Goal: Task Accomplishment & Management: Use online tool/utility

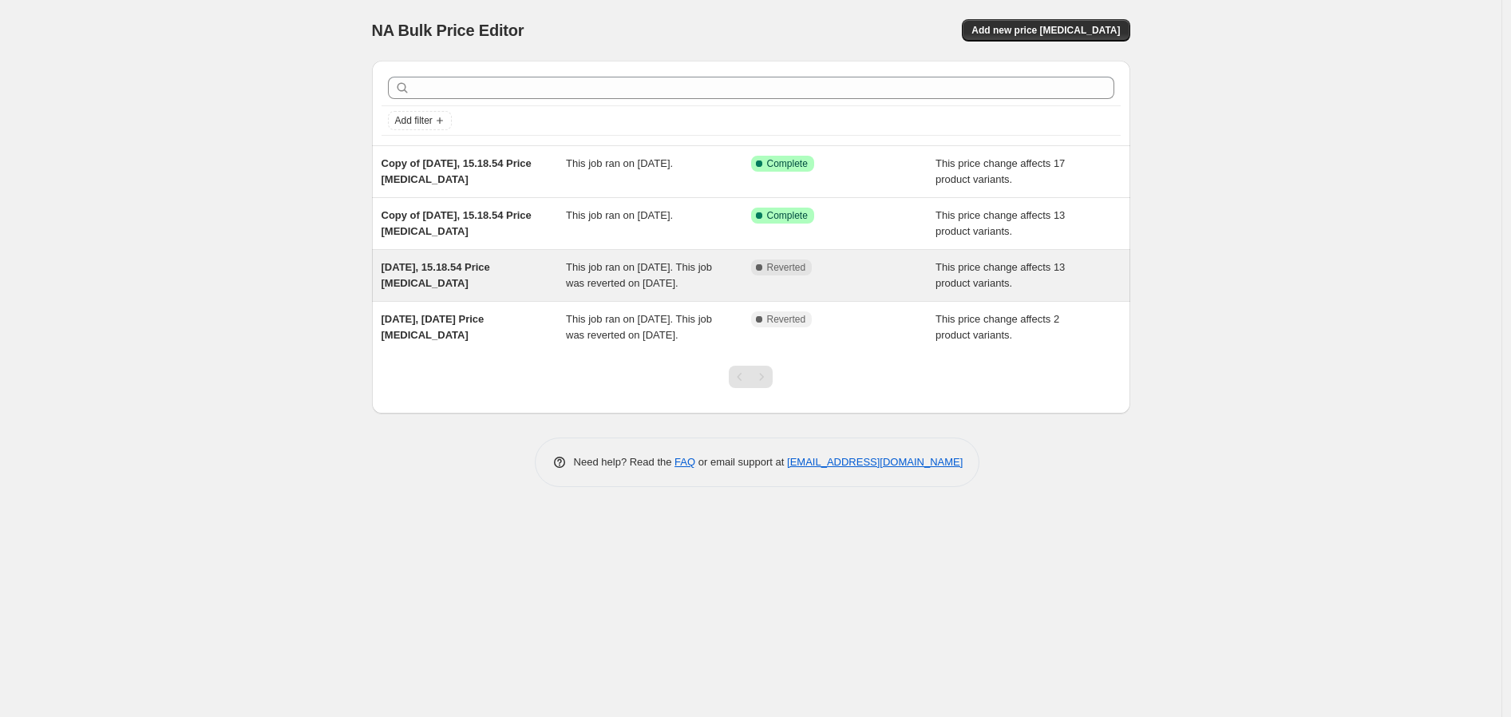
click at [727, 289] on div "This job ran on 3. september 2025. This job was reverted on 3. september 2025." at bounding box center [658, 275] width 185 height 32
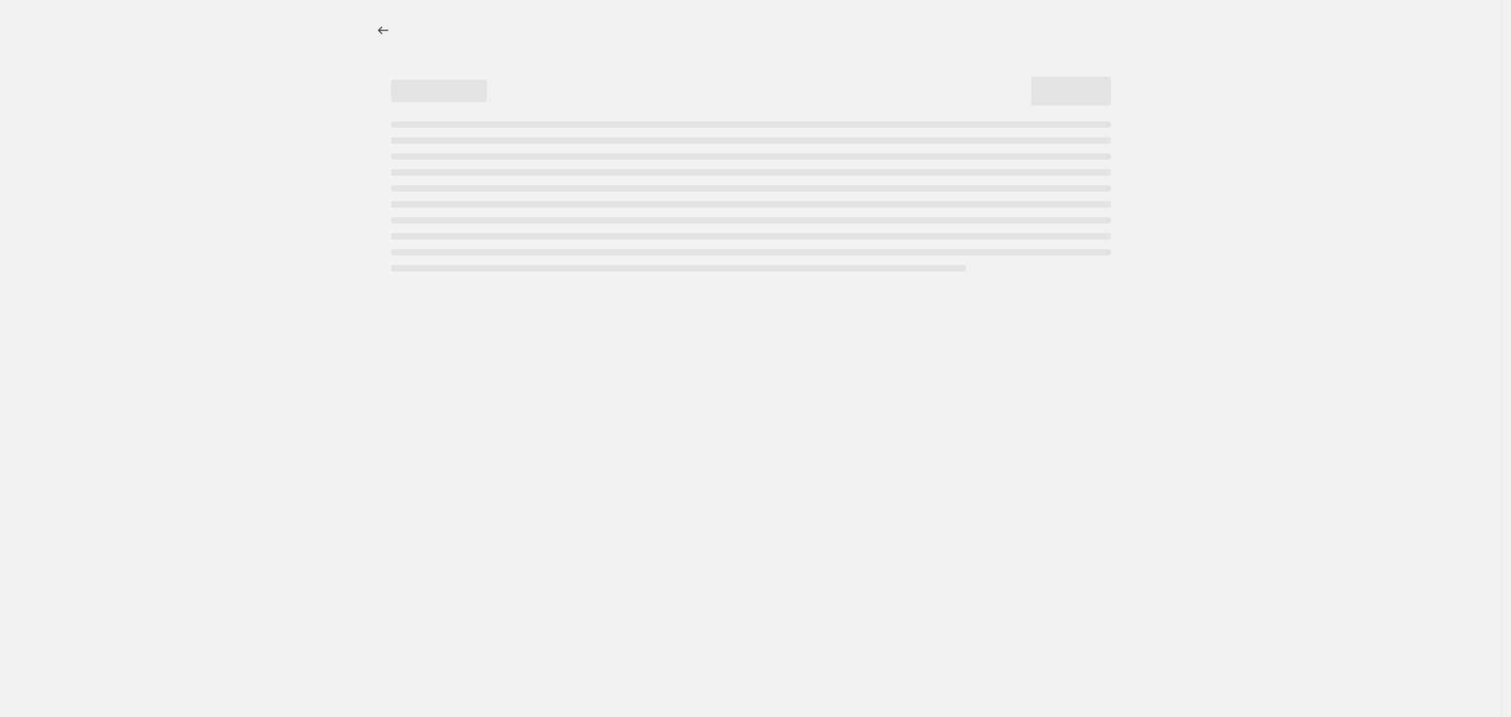
select select "margin"
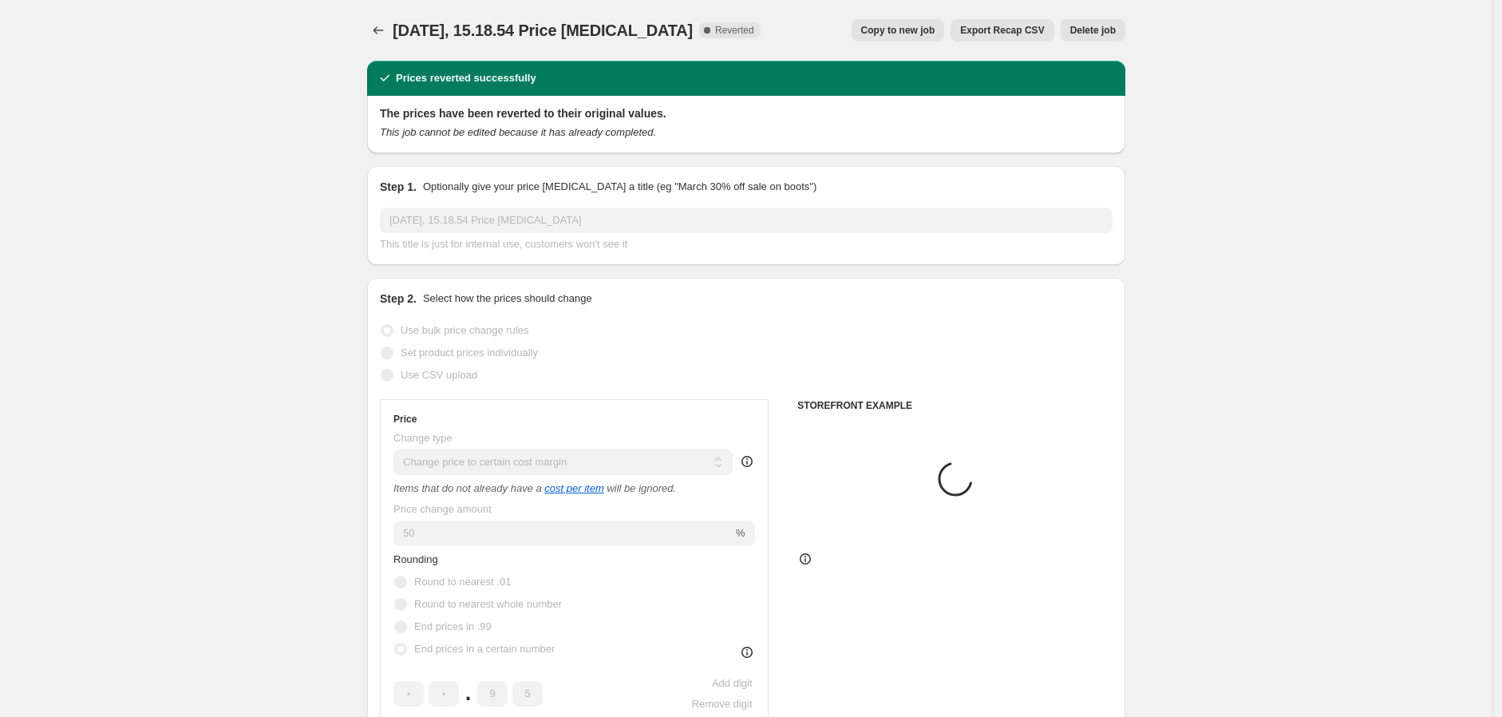
select select "collection"
click at [931, 29] on span "Copy to new job" at bounding box center [898, 30] width 74 height 13
select select "margin"
select select "collection"
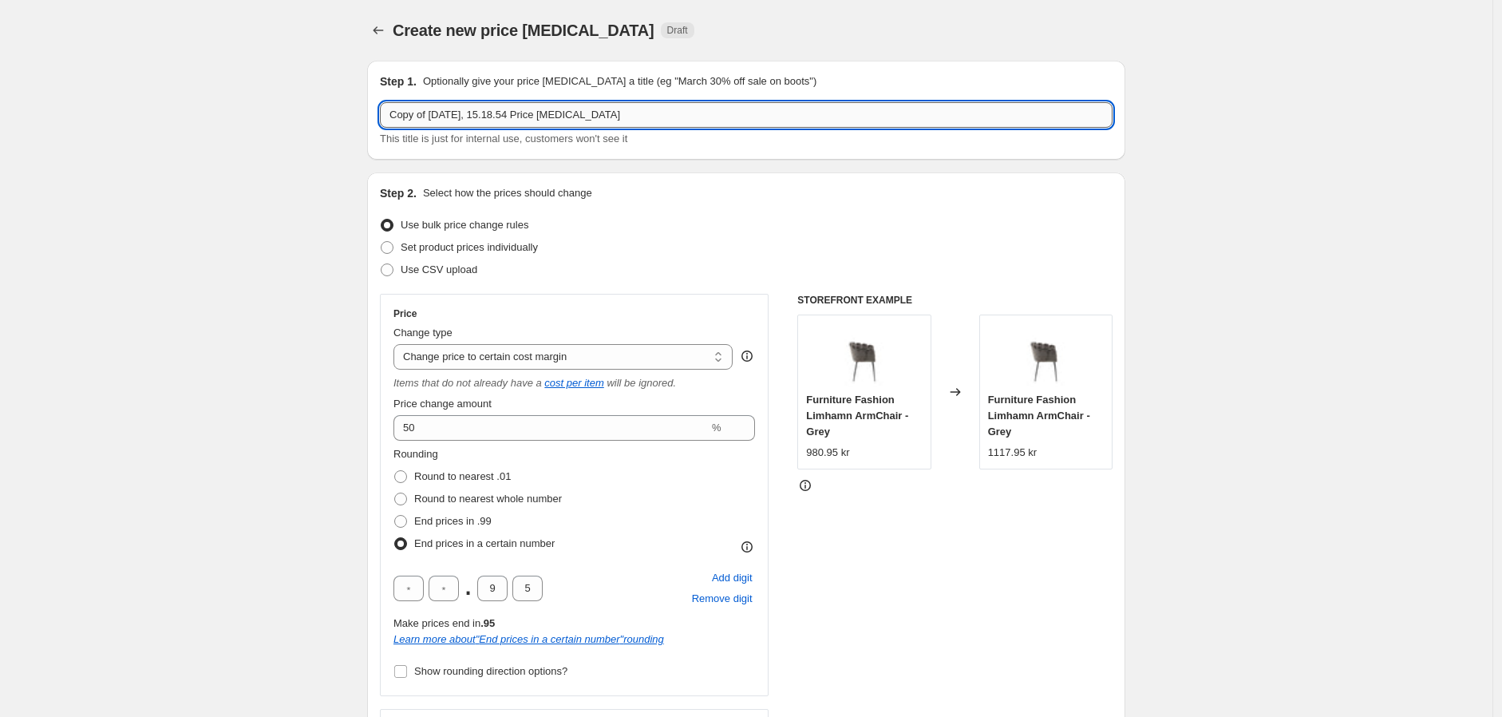
click at [643, 119] on input "Copy of [DATE], 15.18.54 Price [MEDICAL_DATA]" at bounding box center [746, 115] width 733 height 26
type input "Vind"
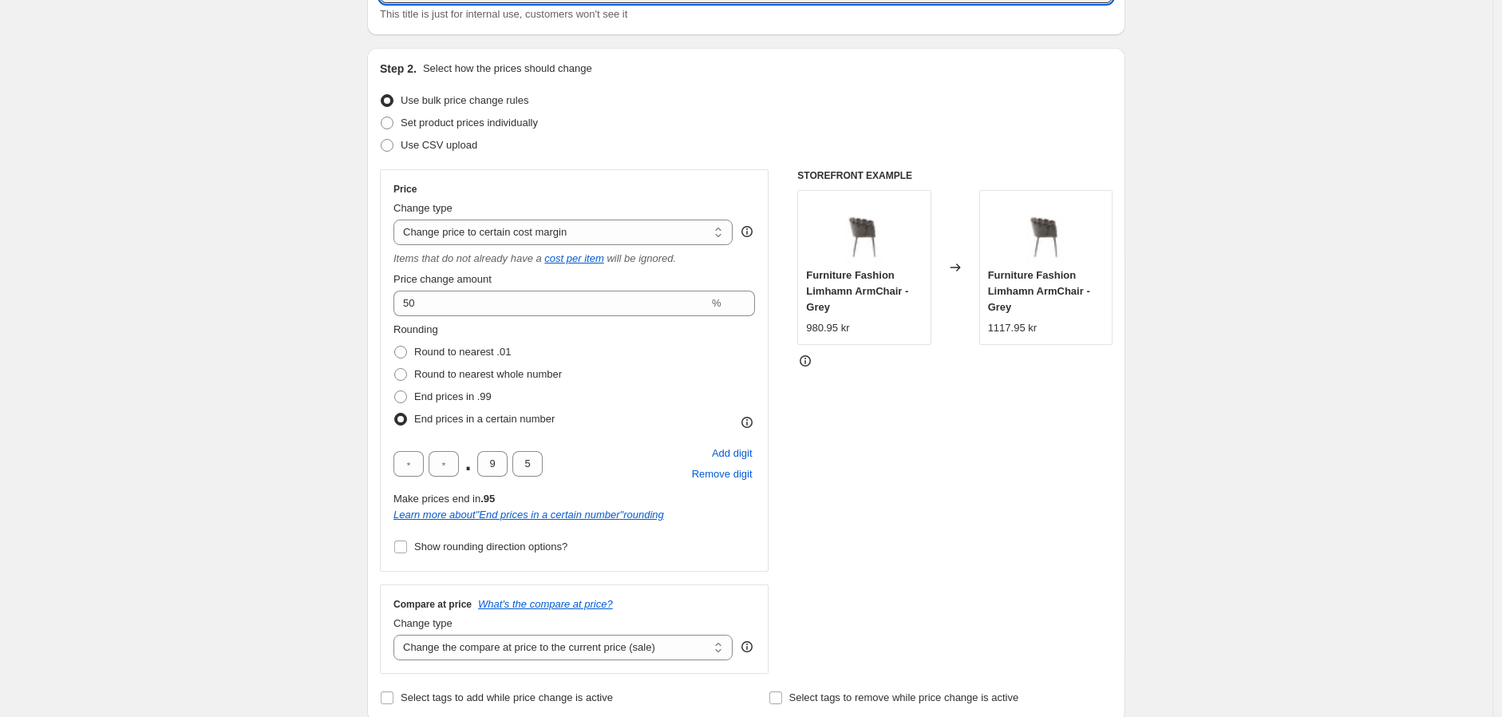
scroll to position [177, 0]
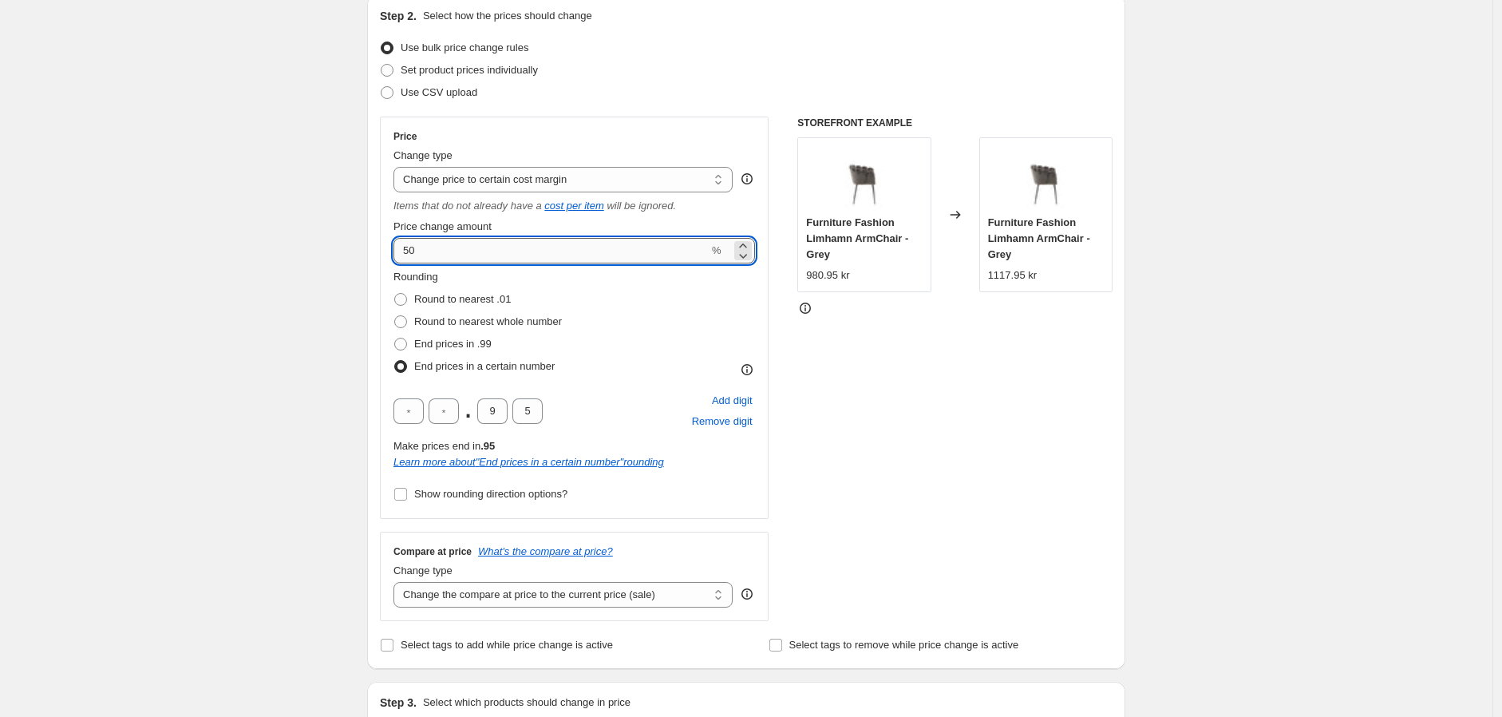
click at [482, 251] on input "50" at bounding box center [550, 251] width 315 height 26
type input "43"
click at [769, 320] on div "Price Change type Change the price to a certain amount Change the price by a ce…" at bounding box center [574, 318] width 389 height 402
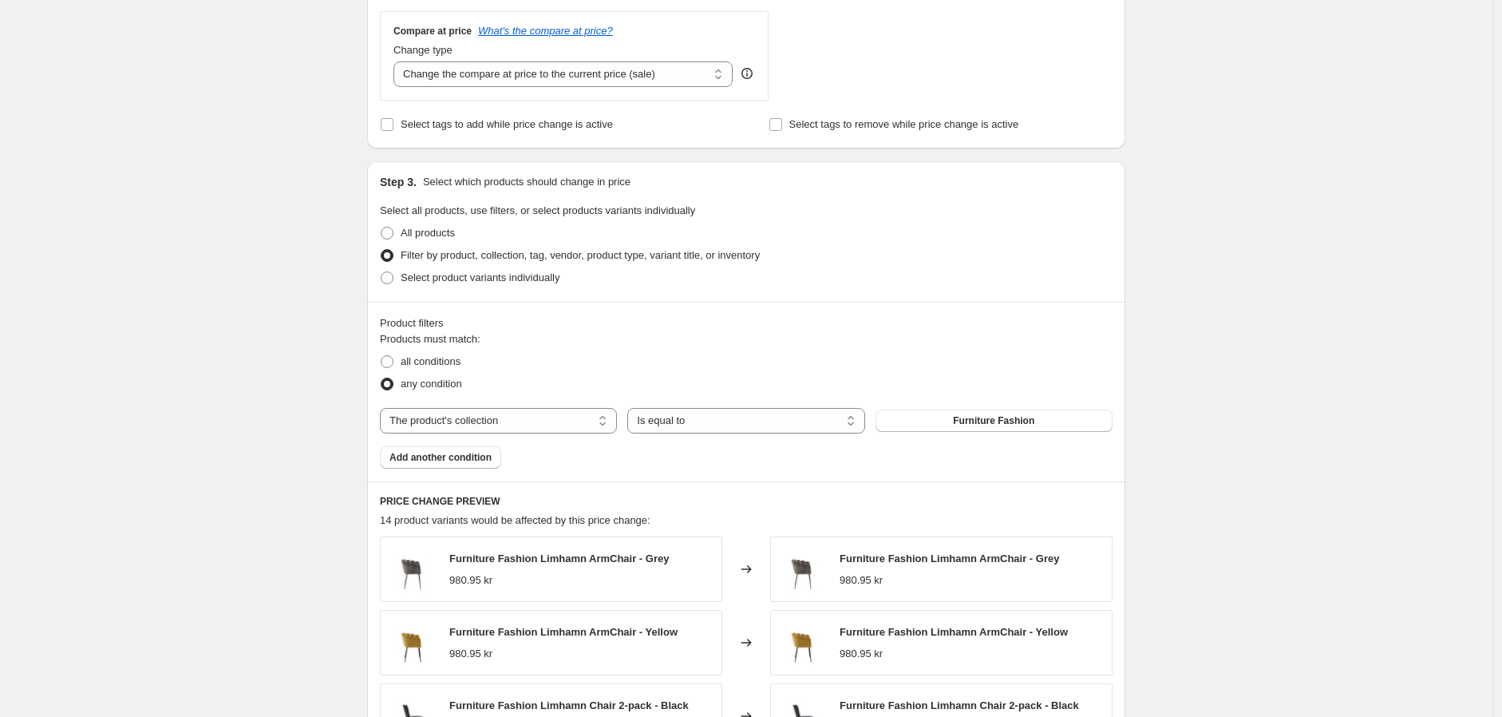
scroll to position [709, 0]
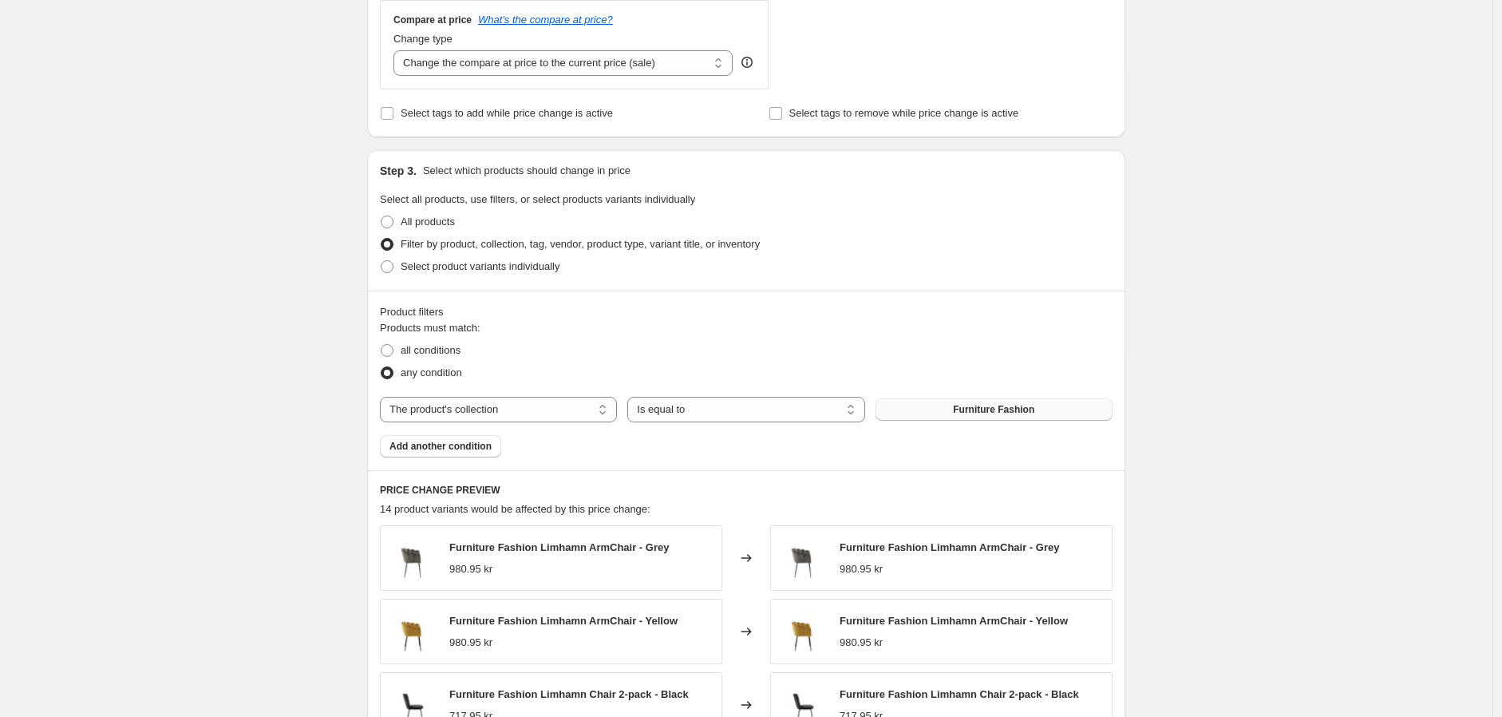
click at [929, 409] on button "Furniture Fashion" at bounding box center [993, 409] width 237 height 22
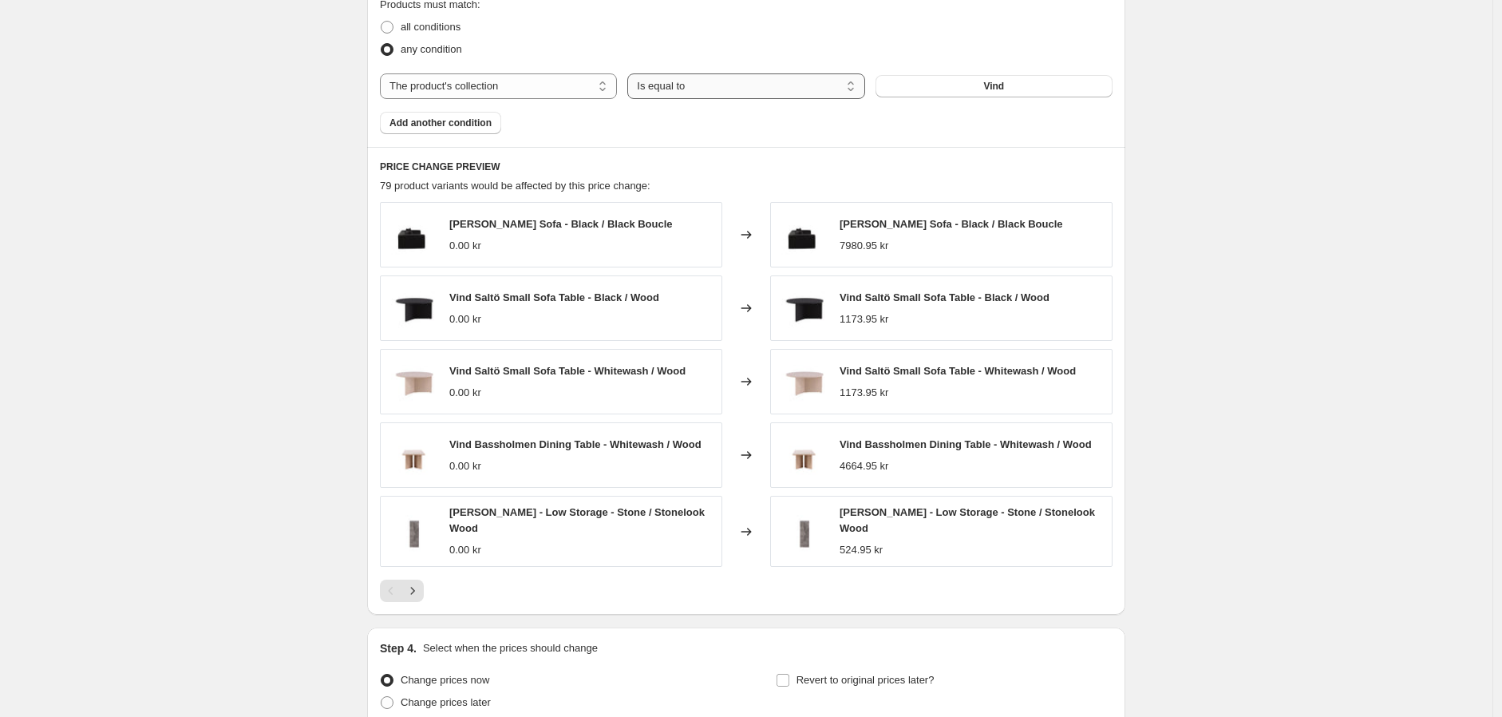
scroll to position [1064, 0]
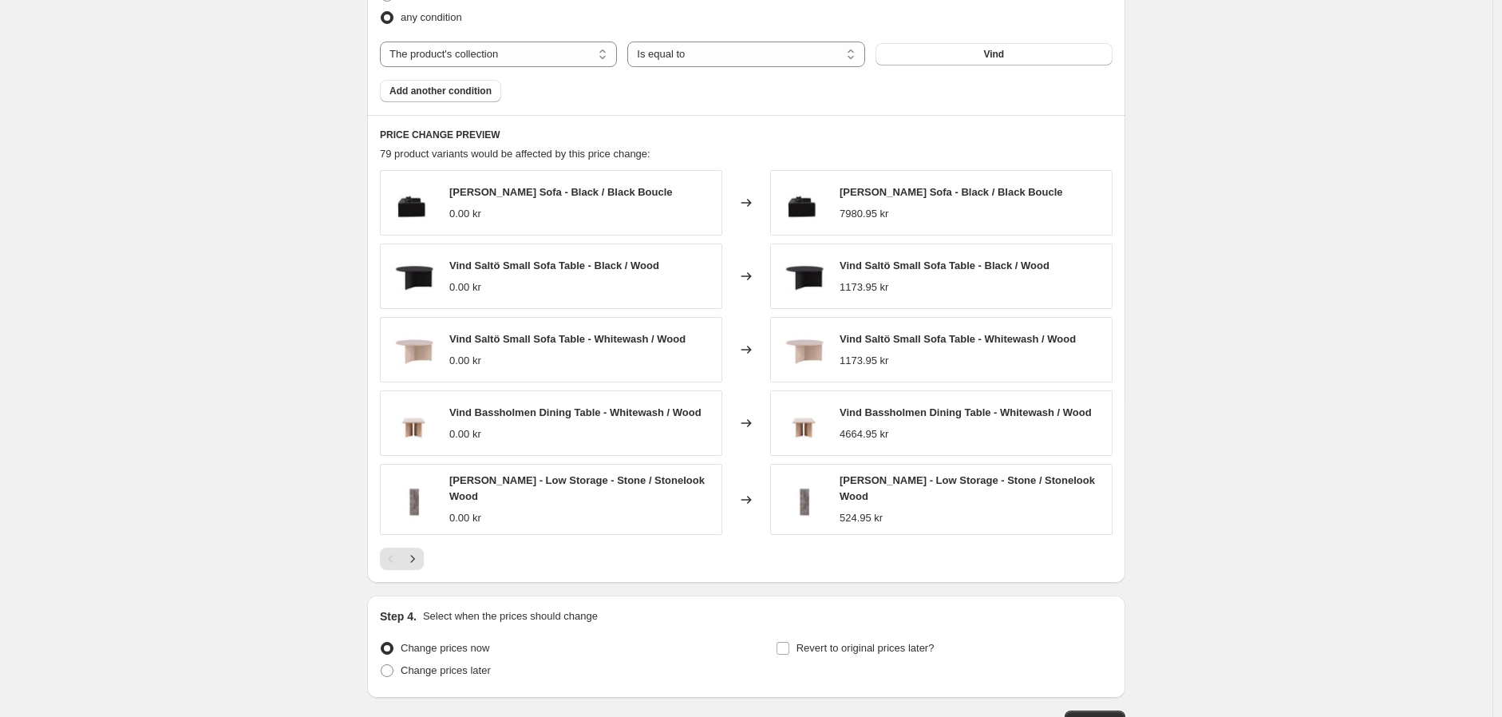
drag, startPoint x: 456, startPoint y: 194, endPoint x: 667, endPoint y: 200, distance: 211.6
click at [667, 200] on div "Vind Gillholmen Sofa - Black / Black Boucle 0.00 kr" at bounding box center [551, 202] width 342 height 65
copy span "Vind Gillholmen Sofa - Black / Black Boucle"
drag, startPoint x: 453, startPoint y: 337, endPoint x: 690, endPoint y: 338, distance: 236.2
click at [686, 338] on span "Vind Saltö Small Sofa Table - Whitewash / Wood" at bounding box center [567, 339] width 236 height 12
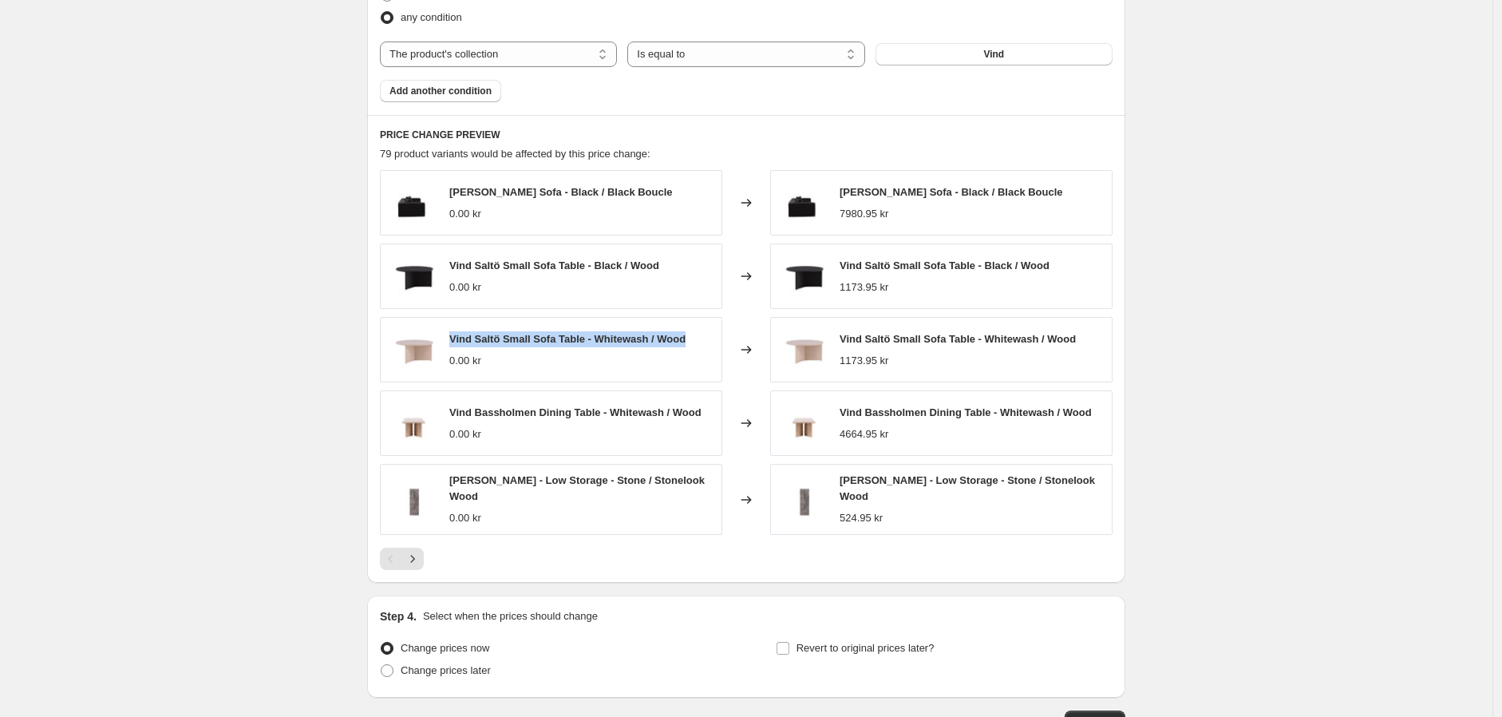
copy span "Vind Saltö Small Sofa Table - Whitewash / Wood"
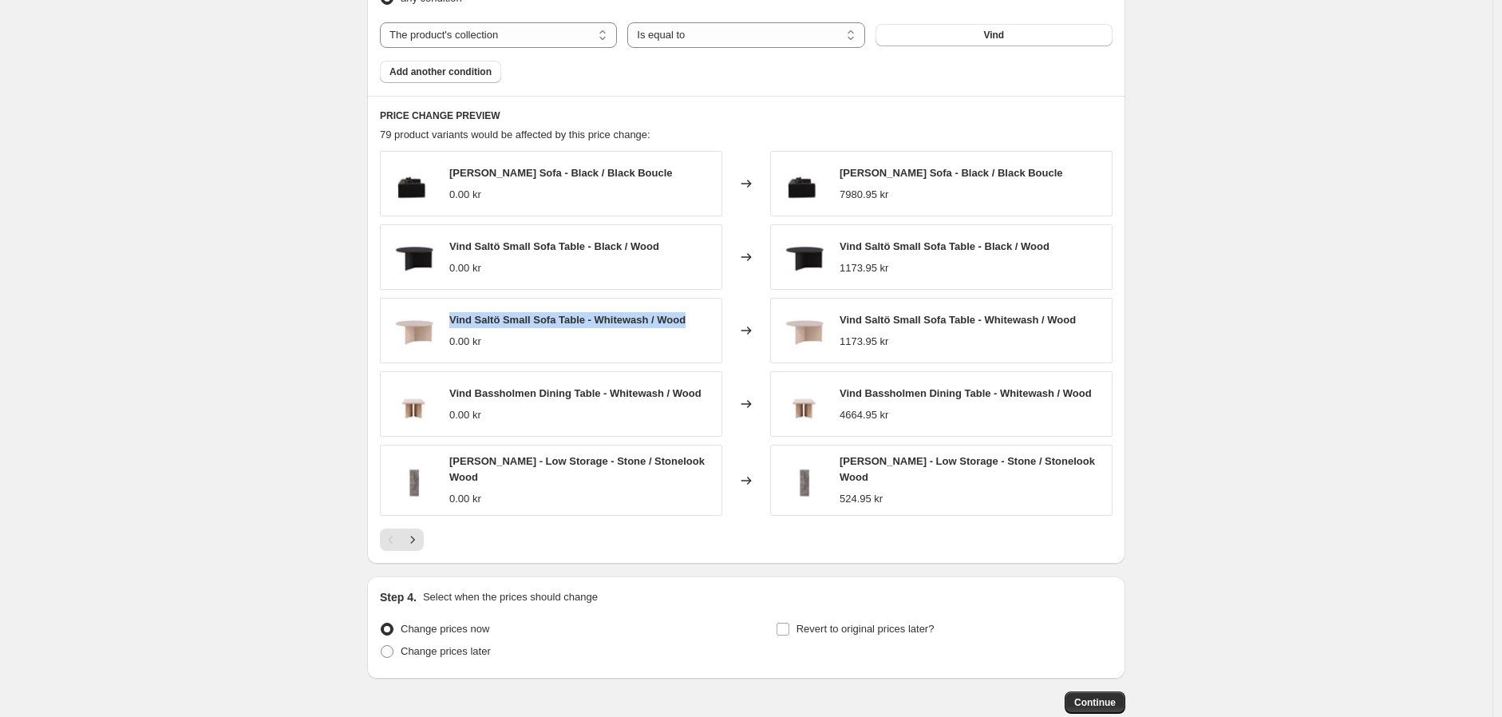
scroll to position [1178, 0]
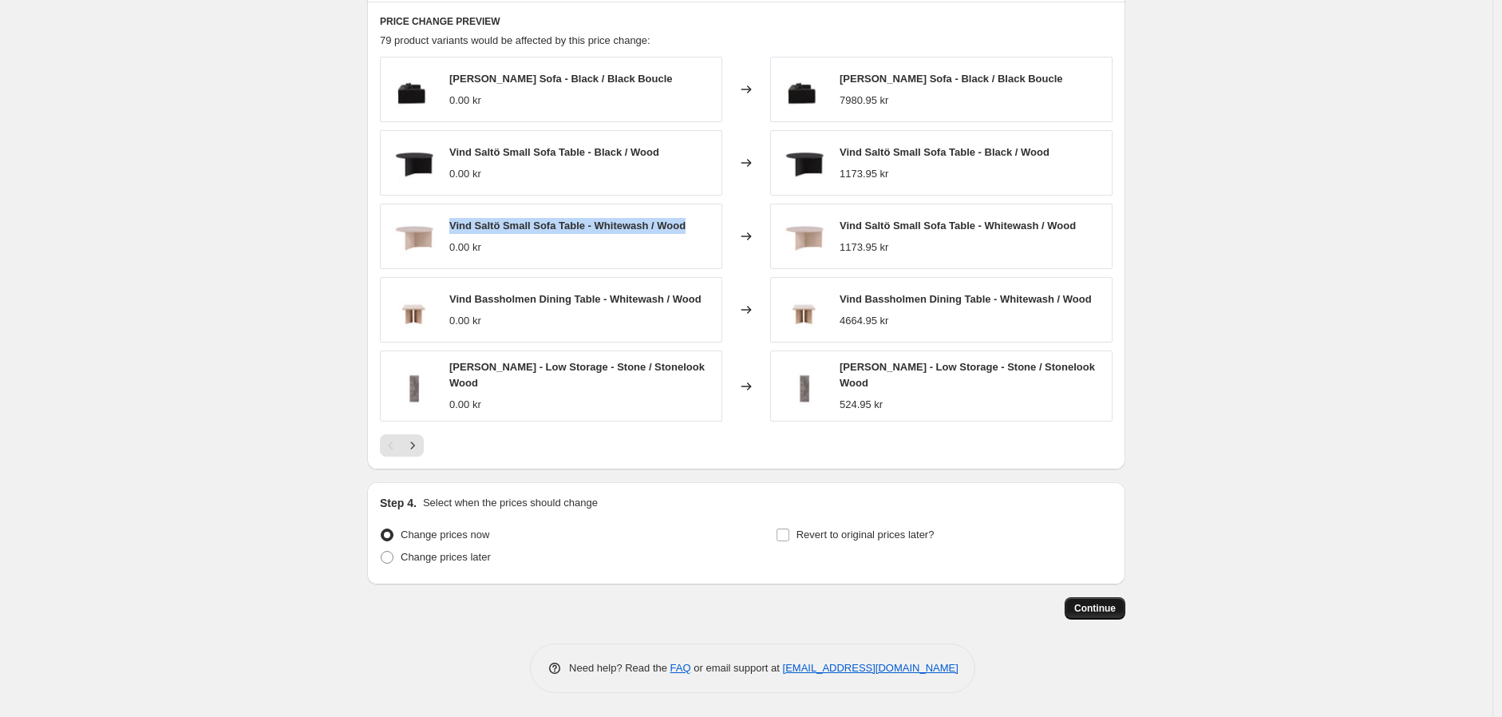
click at [1093, 608] on span "Continue" at bounding box center [1094, 608] width 41 height 13
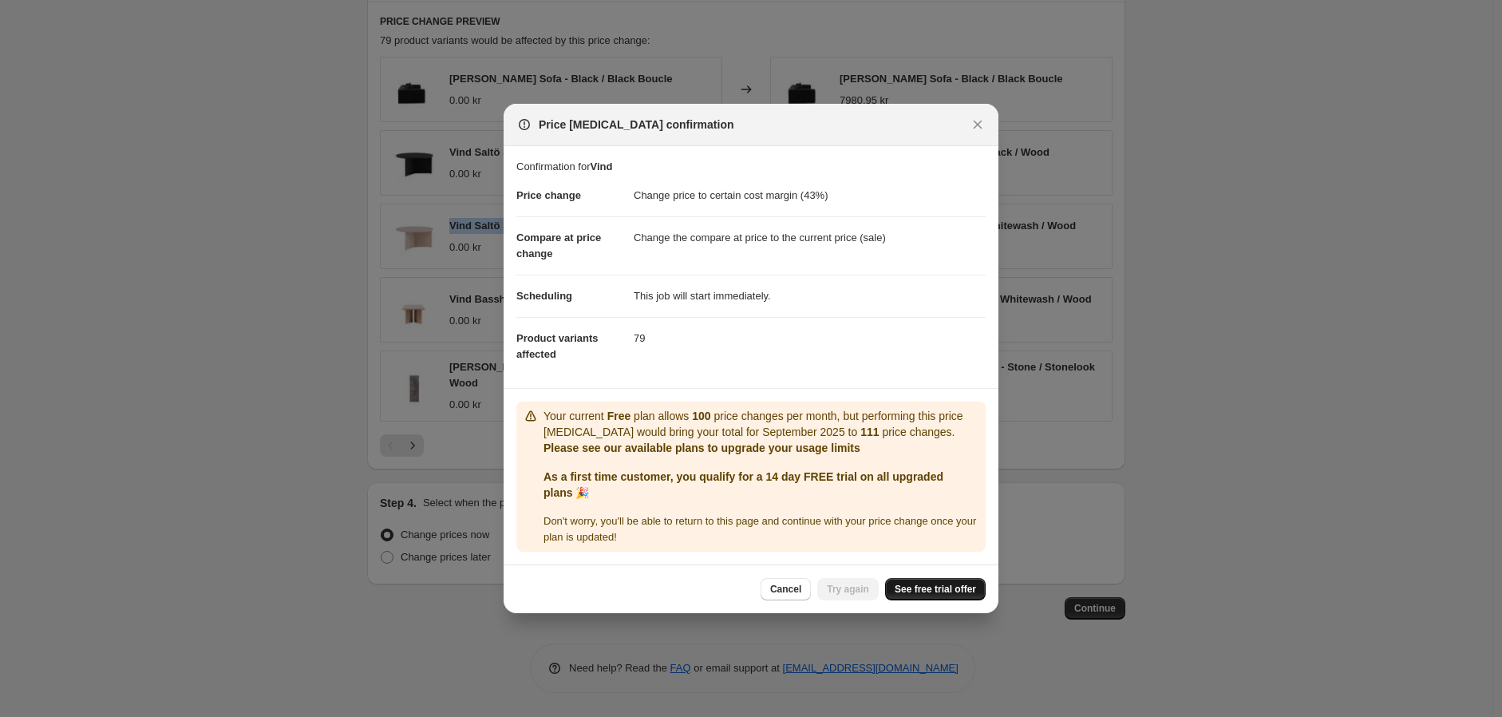
click at [952, 594] on span "See free trial offer" at bounding box center [935, 589] width 81 height 13
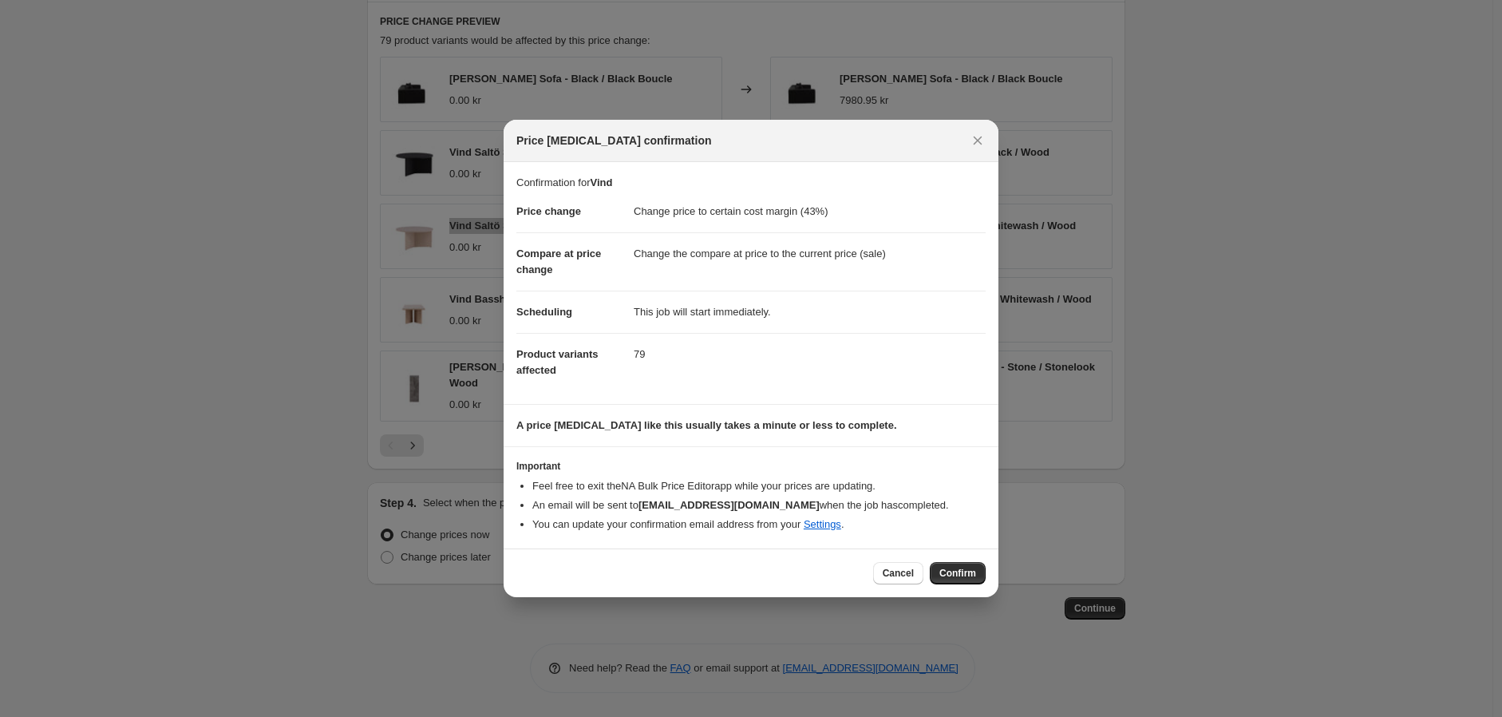
select select "margin"
select select "collection"
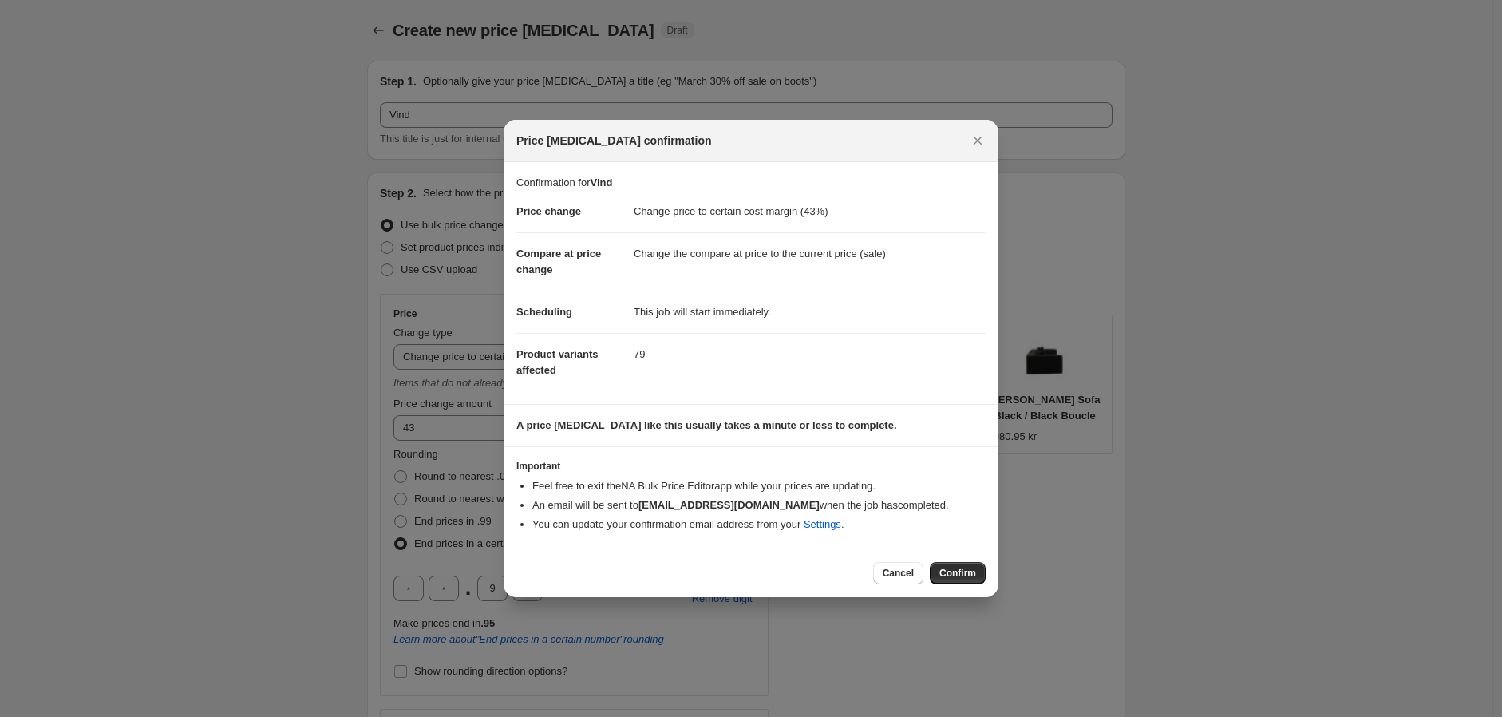
click at [280, 85] on div at bounding box center [751, 358] width 1502 height 717
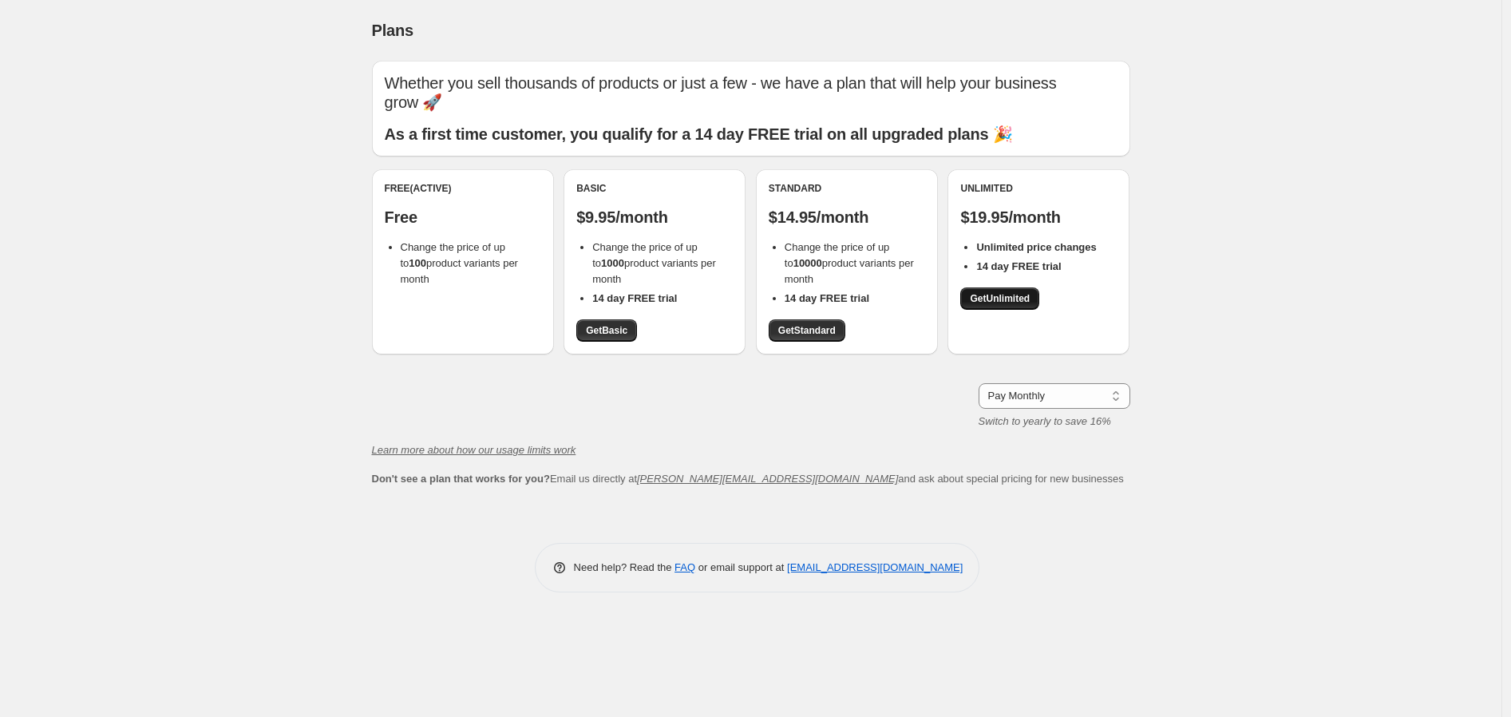
click at [992, 297] on span "Get Unlimited" at bounding box center [1000, 298] width 60 height 13
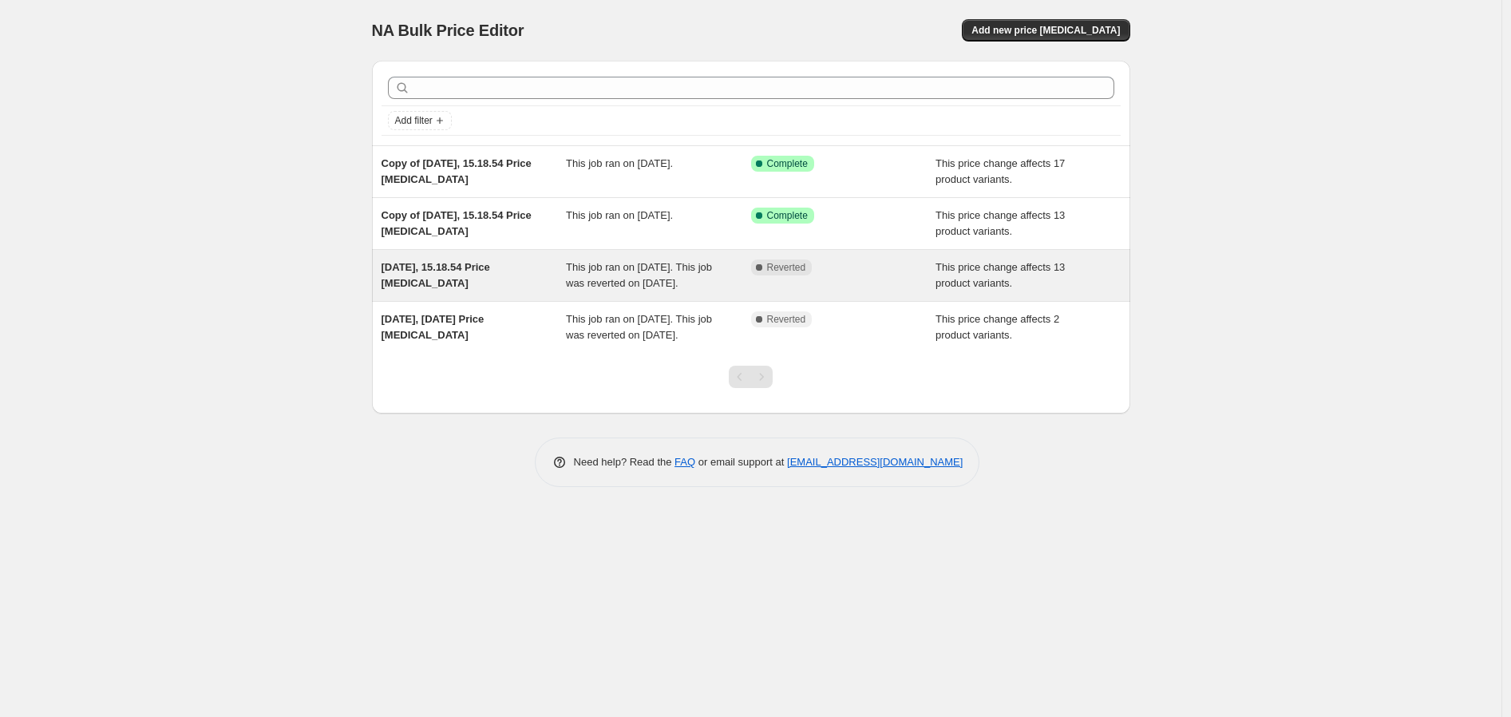
click at [665, 278] on span "This job ran on [DATE]. This job was reverted on [DATE]." at bounding box center [639, 275] width 146 height 28
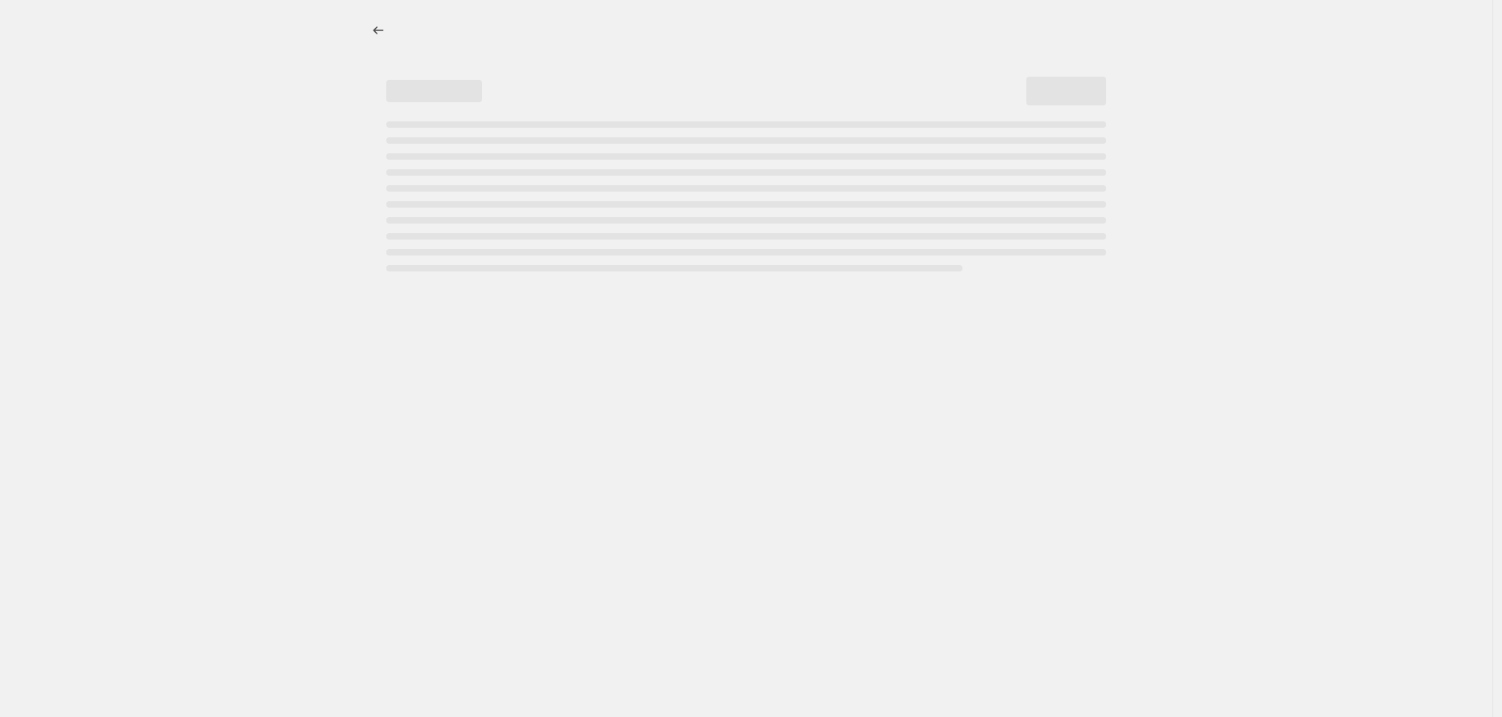
select select "margin"
select select "collection"
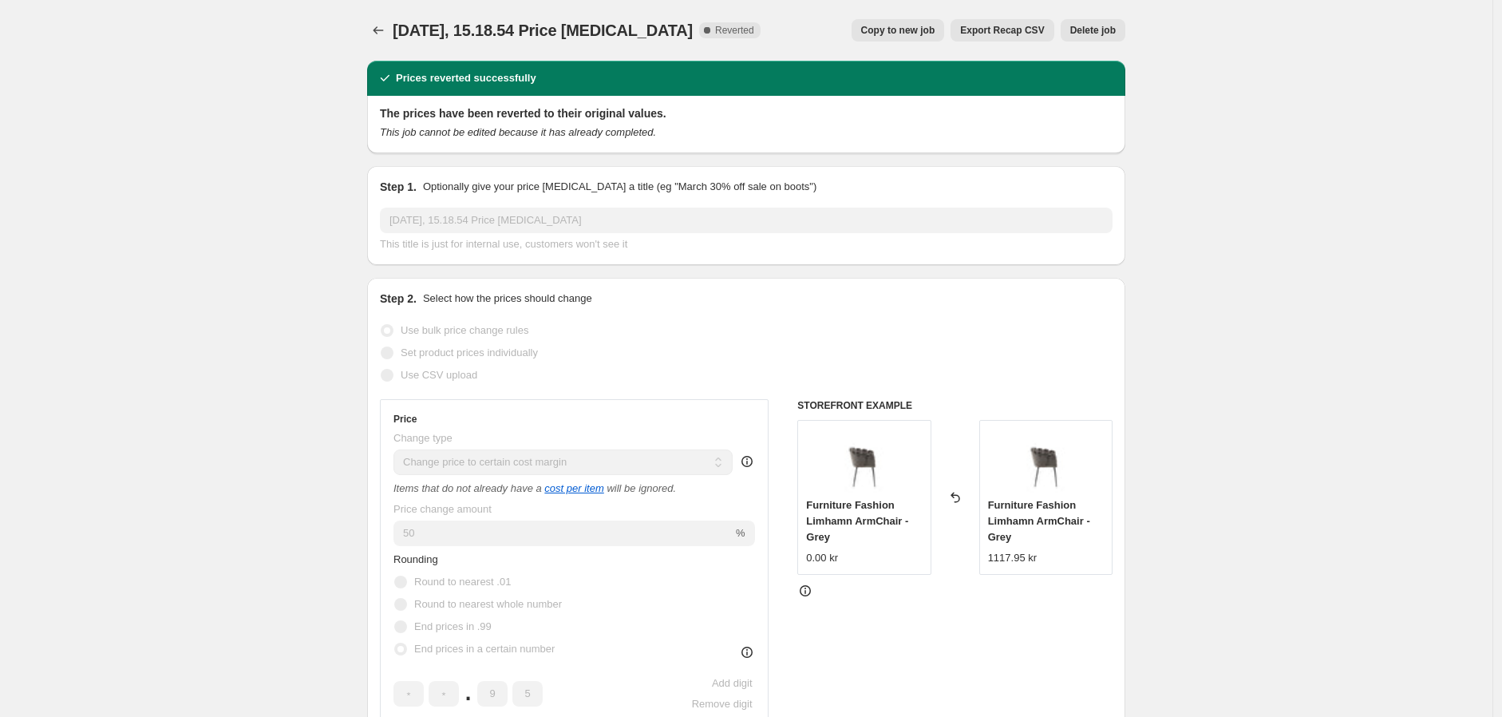
click at [943, 38] on button "Copy to new job" at bounding box center [898, 30] width 93 height 22
select select "margin"
select select "collection"
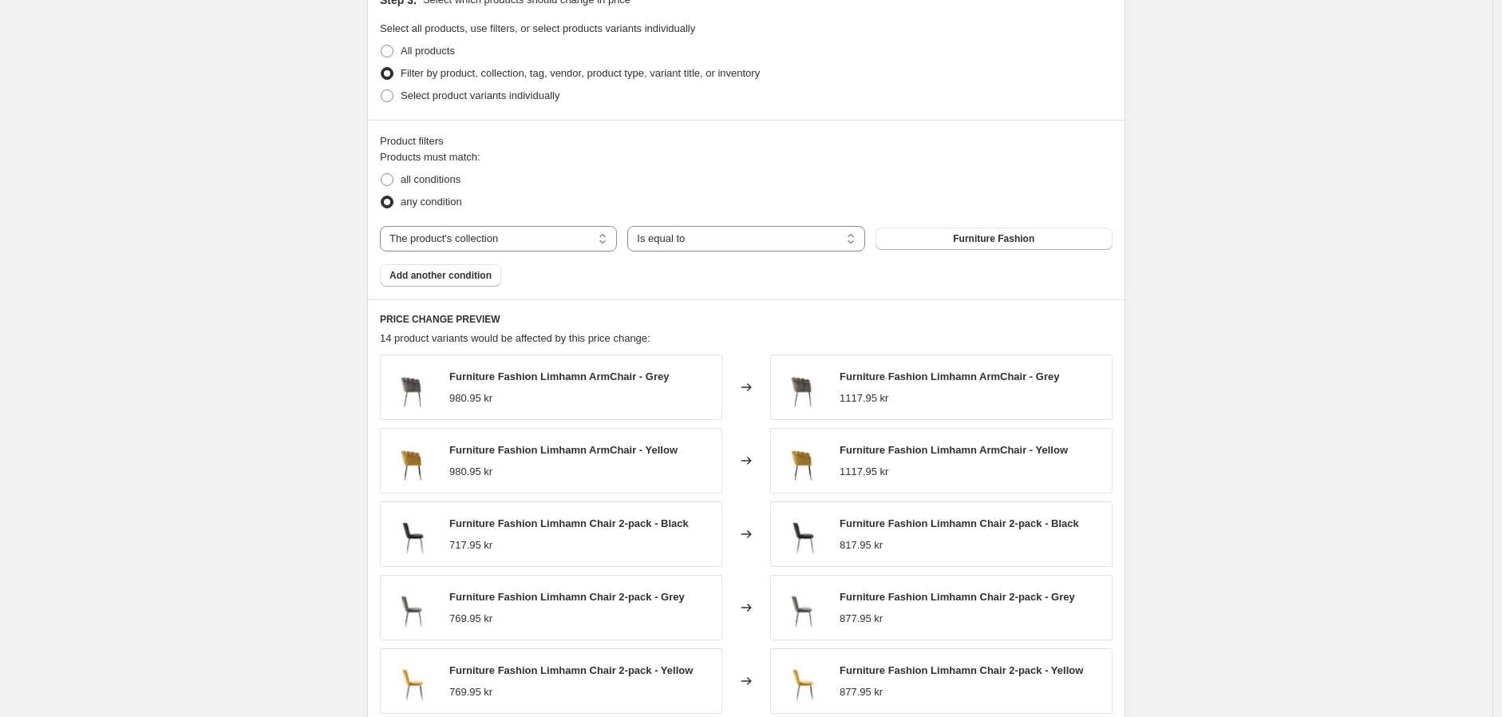
scroll to position [887, 0]
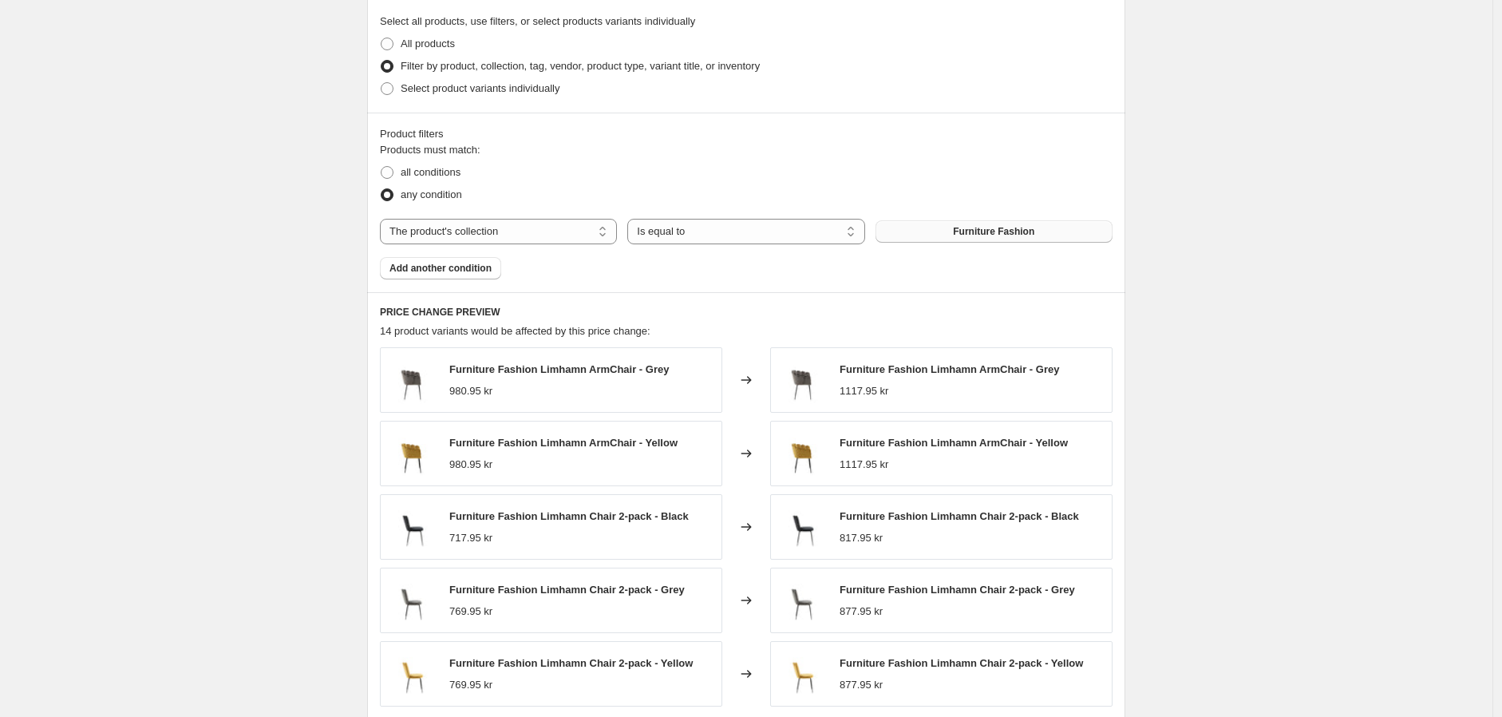
click at [950, 231] on button "Furniture Fashion" at bounding box center [993, 231] width 237 height 22
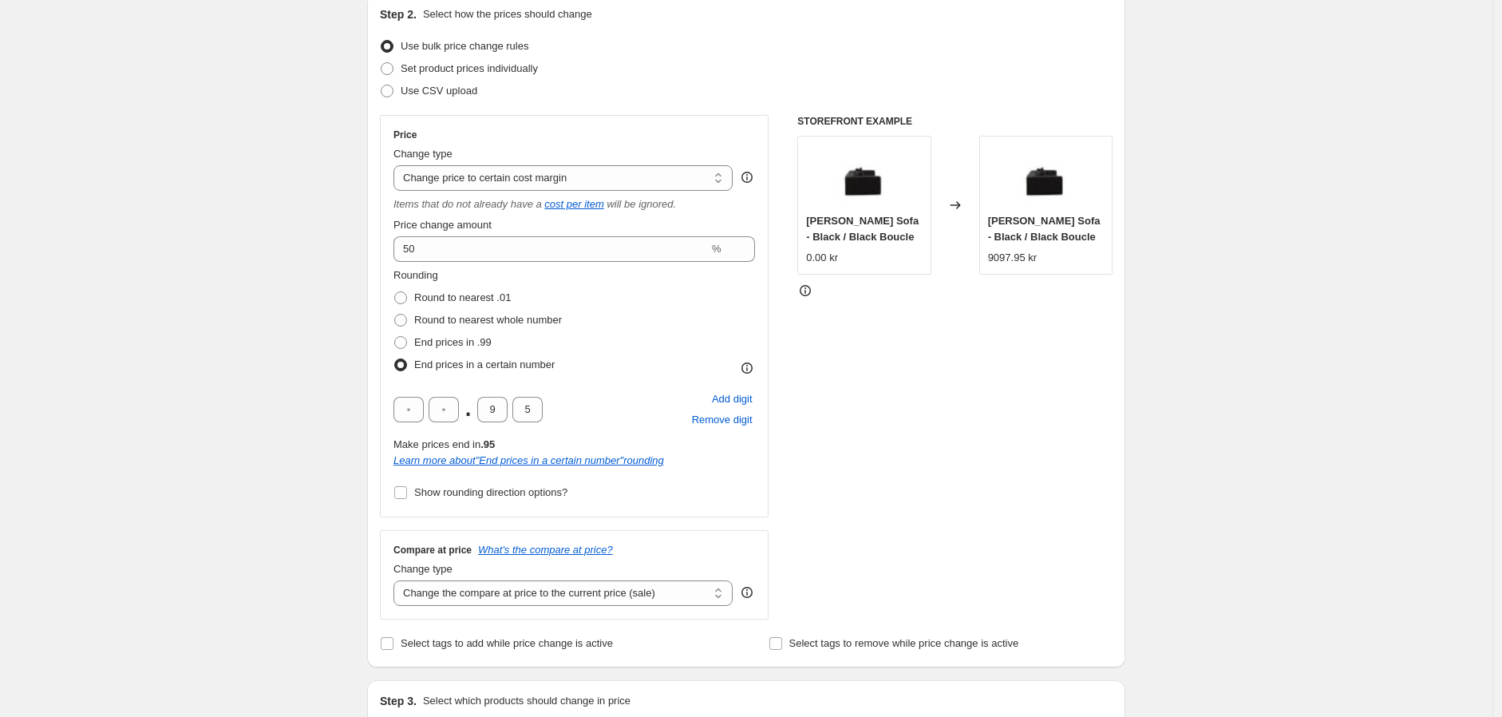
scroll to position [177, 0]
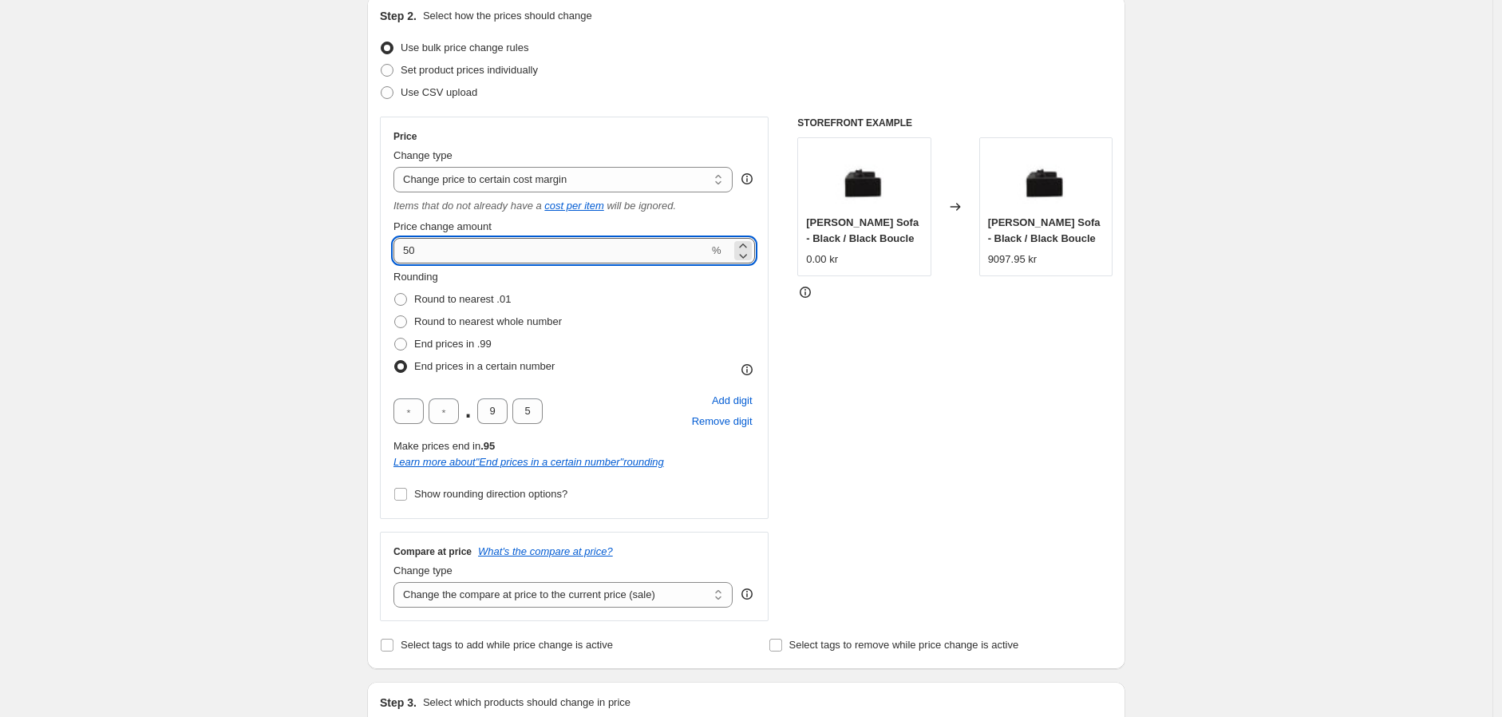
click at [434, 252] on input "50" at bounding box center [550, 251] width 315 height 26
drag, startPoint x: 434, startPoint y: 252, endPoint x: 417, endPoint y: 253, distance: 17.6
click at [417, 253] on input "50" at bounding box center [550, 251] width 315 height 26
click at [416, 254] on input "50" at bounding box center [550, 251] width 315 height 26
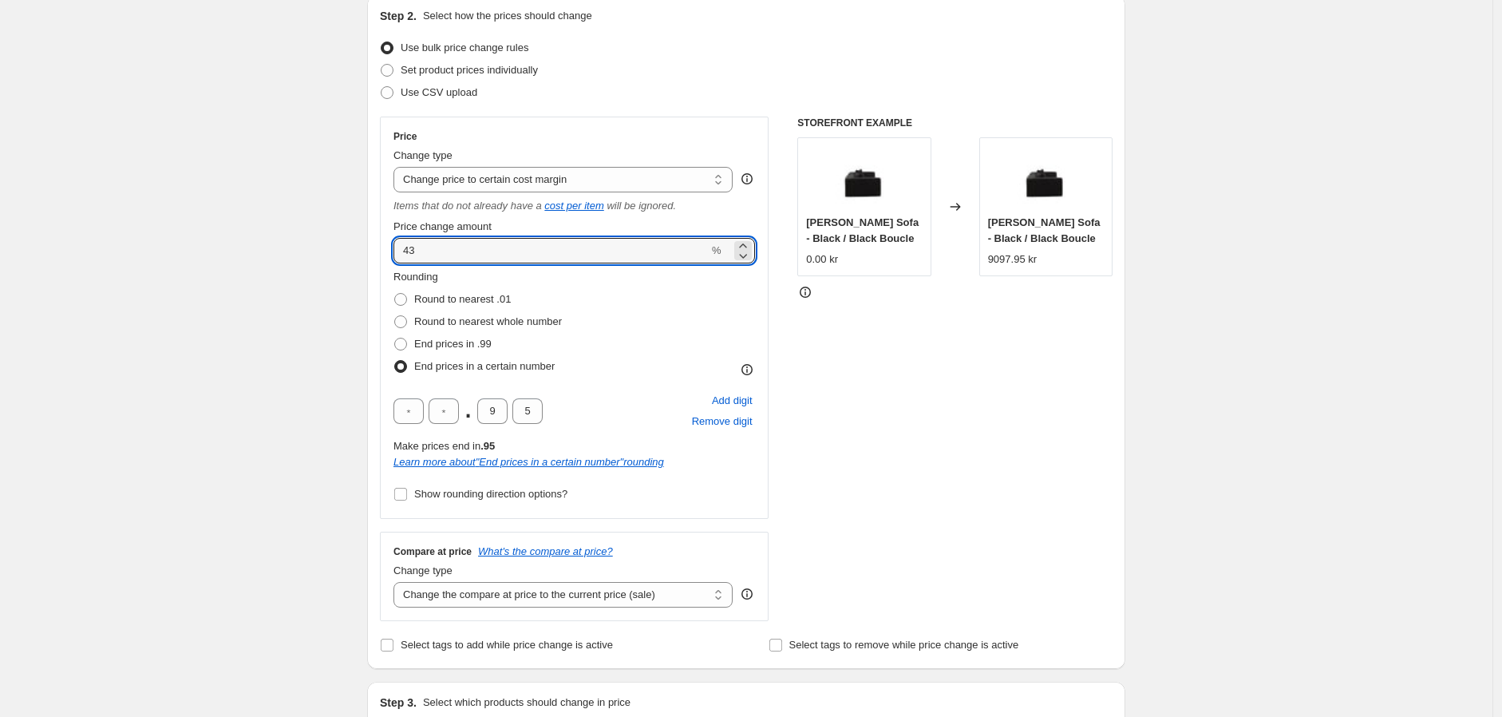
type input "43"
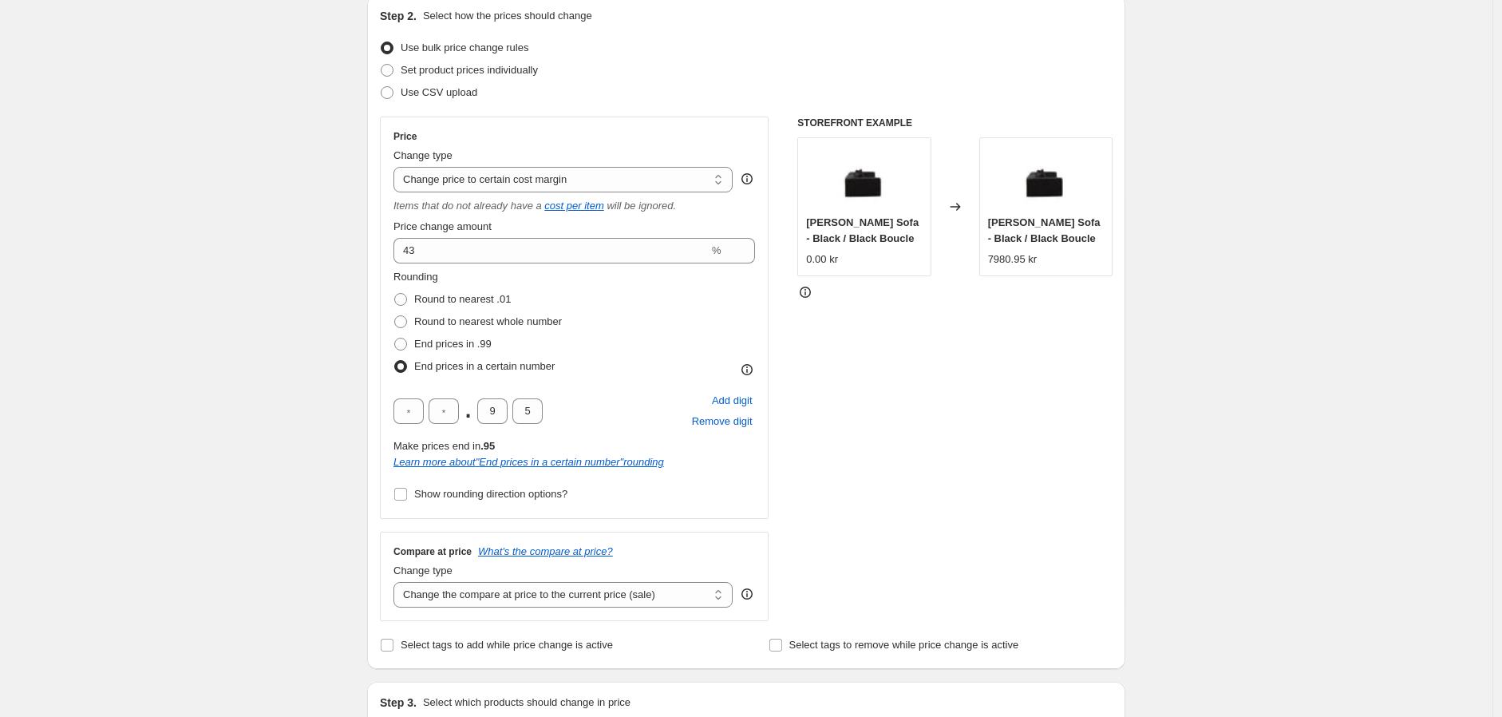
click at [1001, 374] on div "STOREFRONT EXAMPLE Vind Gillholmen Sofa - Black / Black Boucle 0.00 kr Changed …" at bounding box center [954, 369] width 315 height 504
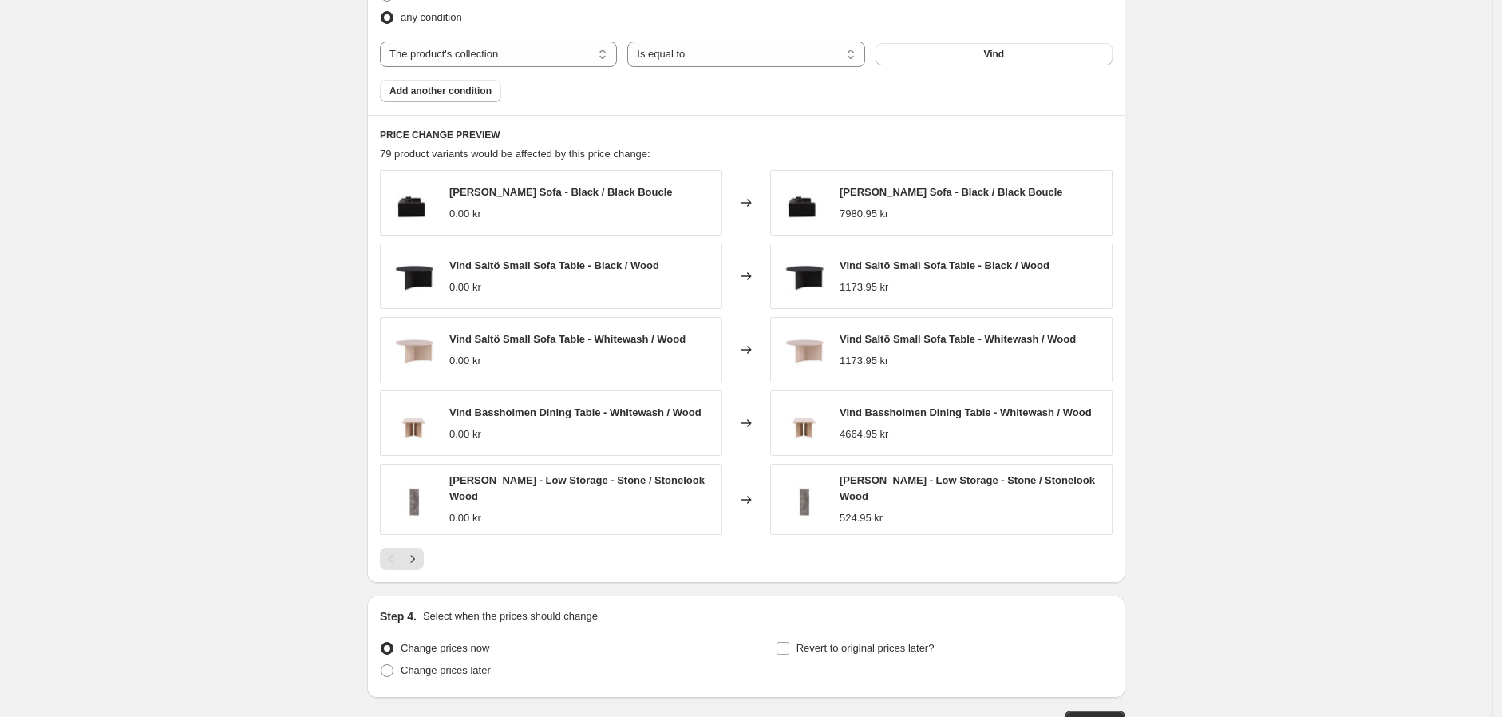
scroll to position [1178, 0]
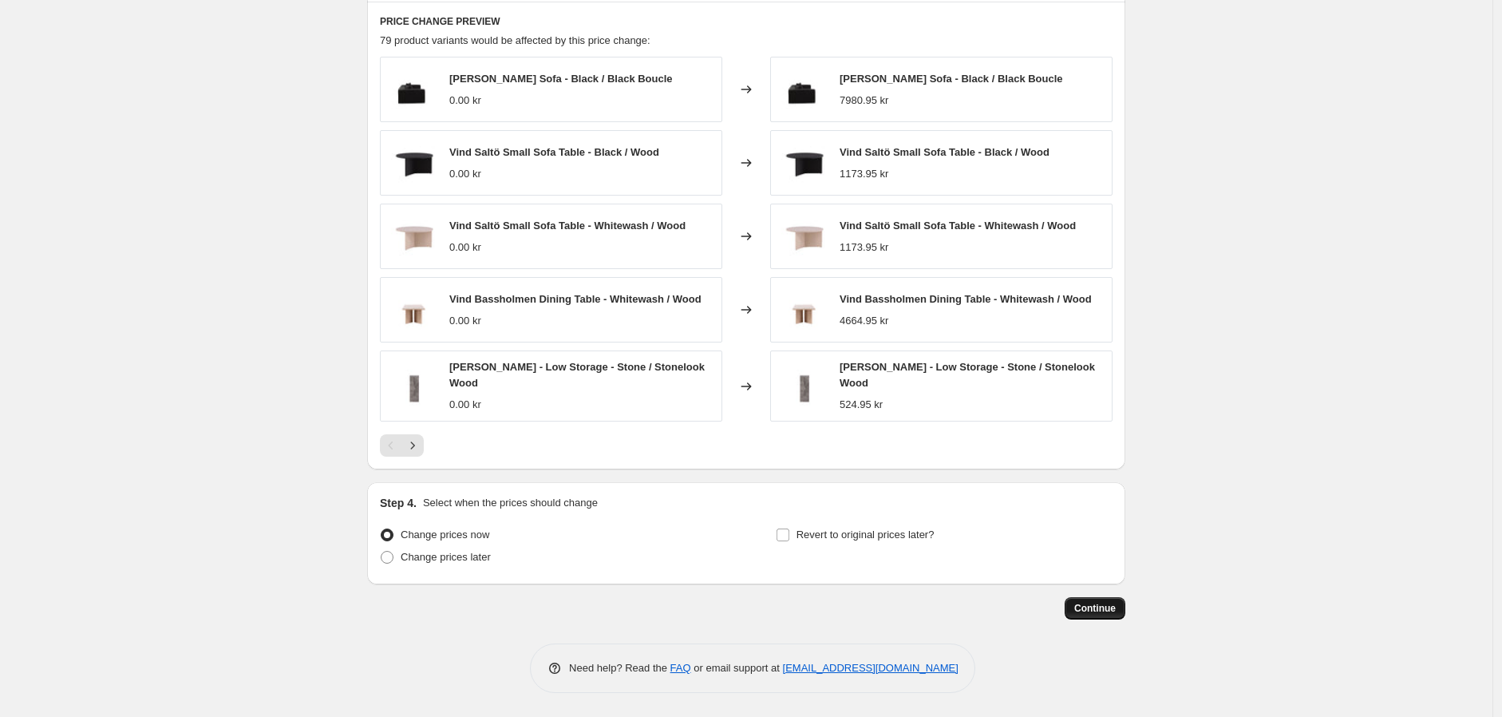
click at [1089, 605] on span "Continue" at bounding box center [1094, 608] width 41 height 13
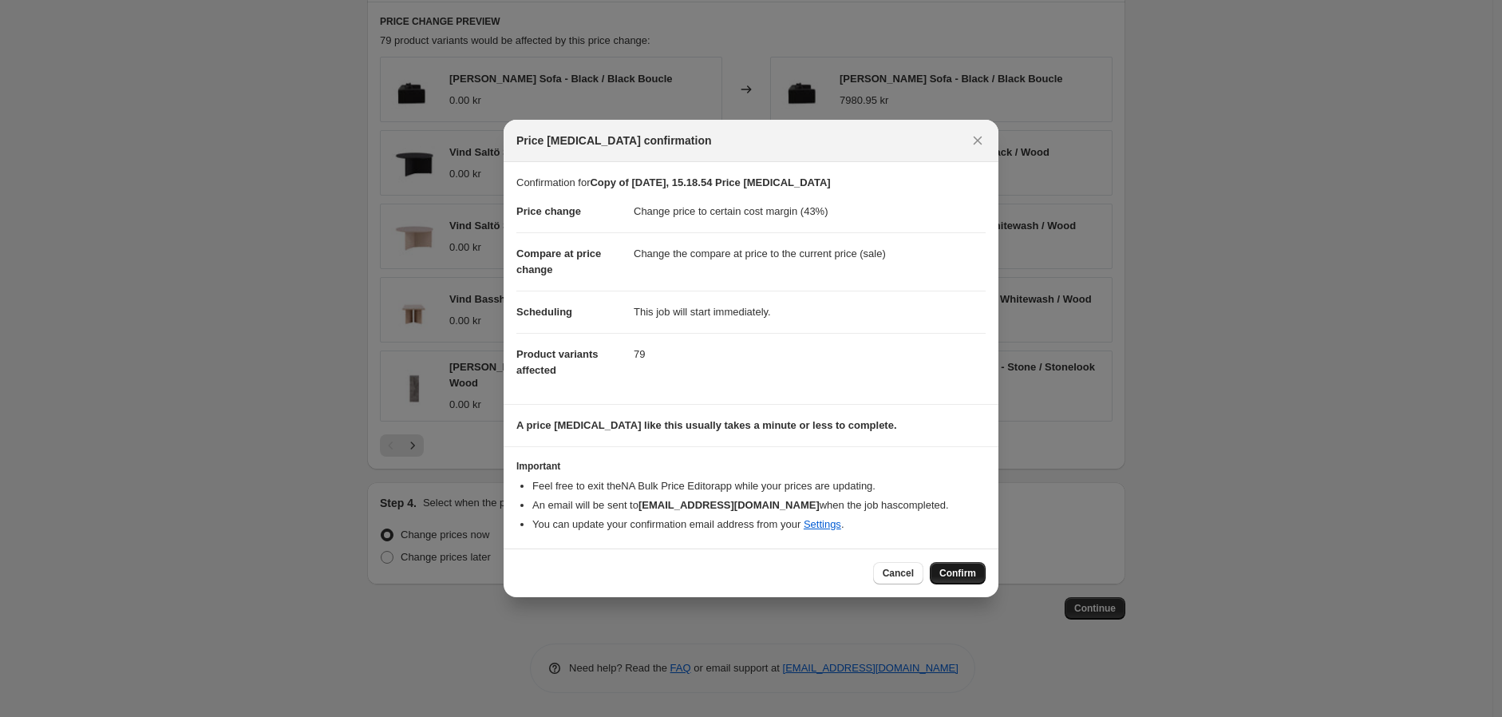
click at [948, 570] on span "Confirm" at bounding box center [957, 573] width 37 height 13
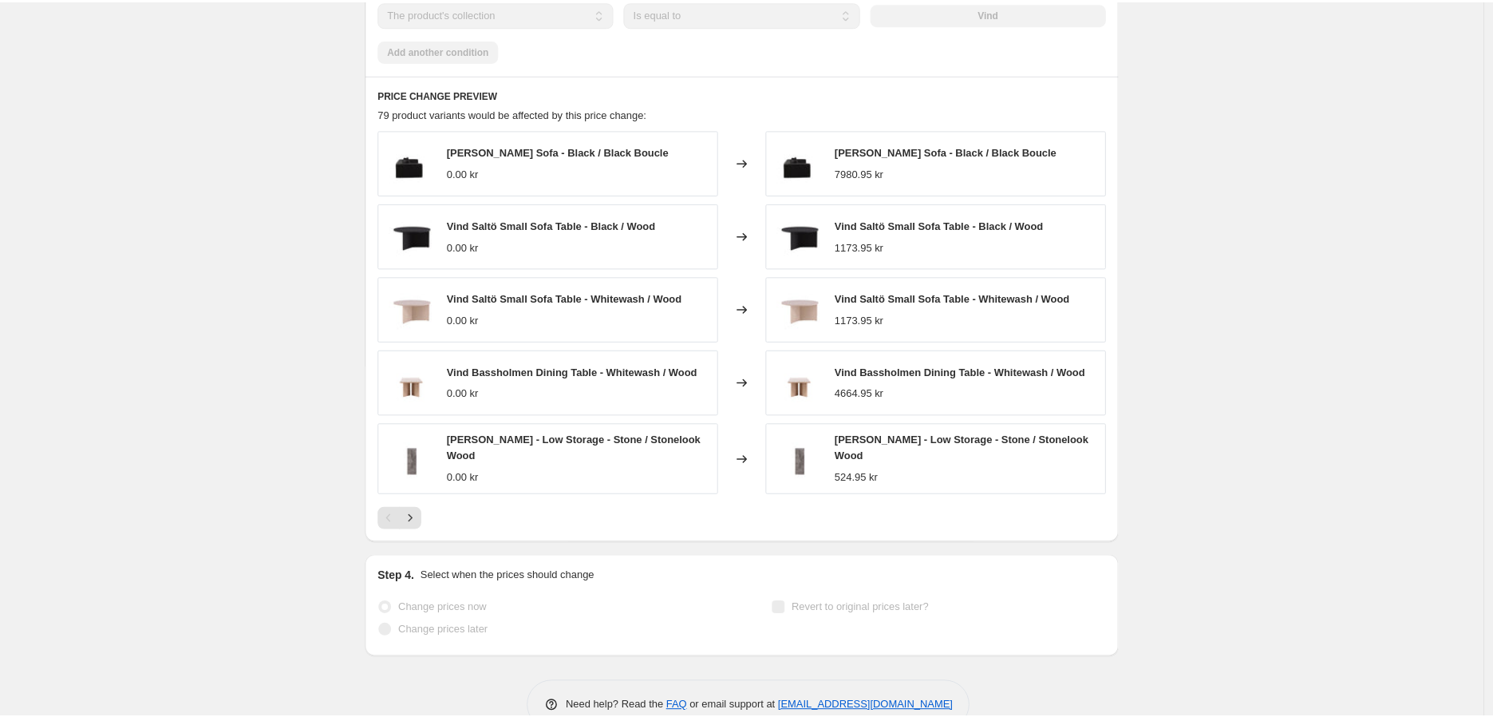
scroll to position [1219, 0]
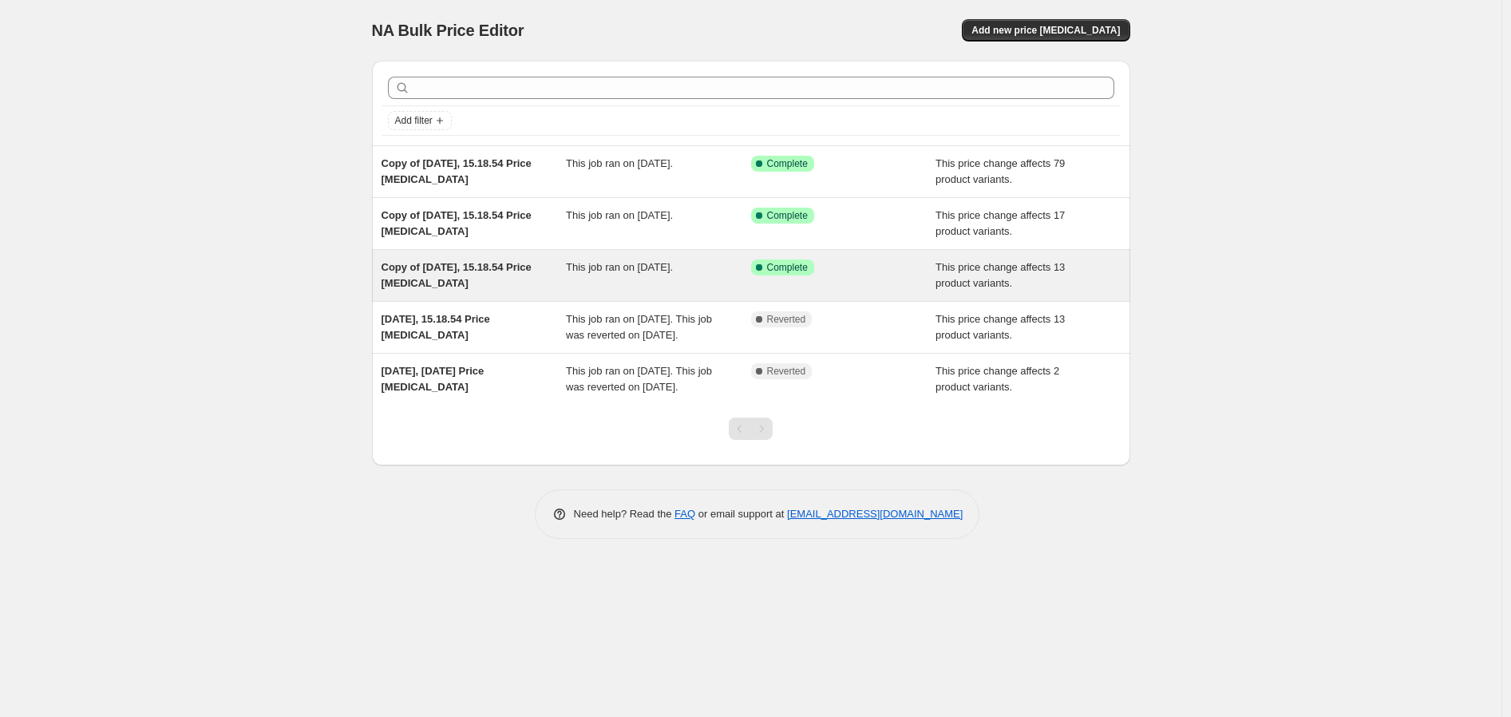
click at [460, 283] on span "Copy of [DATE], 15.18.54 Price [MEDICAL_DATA]" at bounding box center [456, 275] width 150 height 28
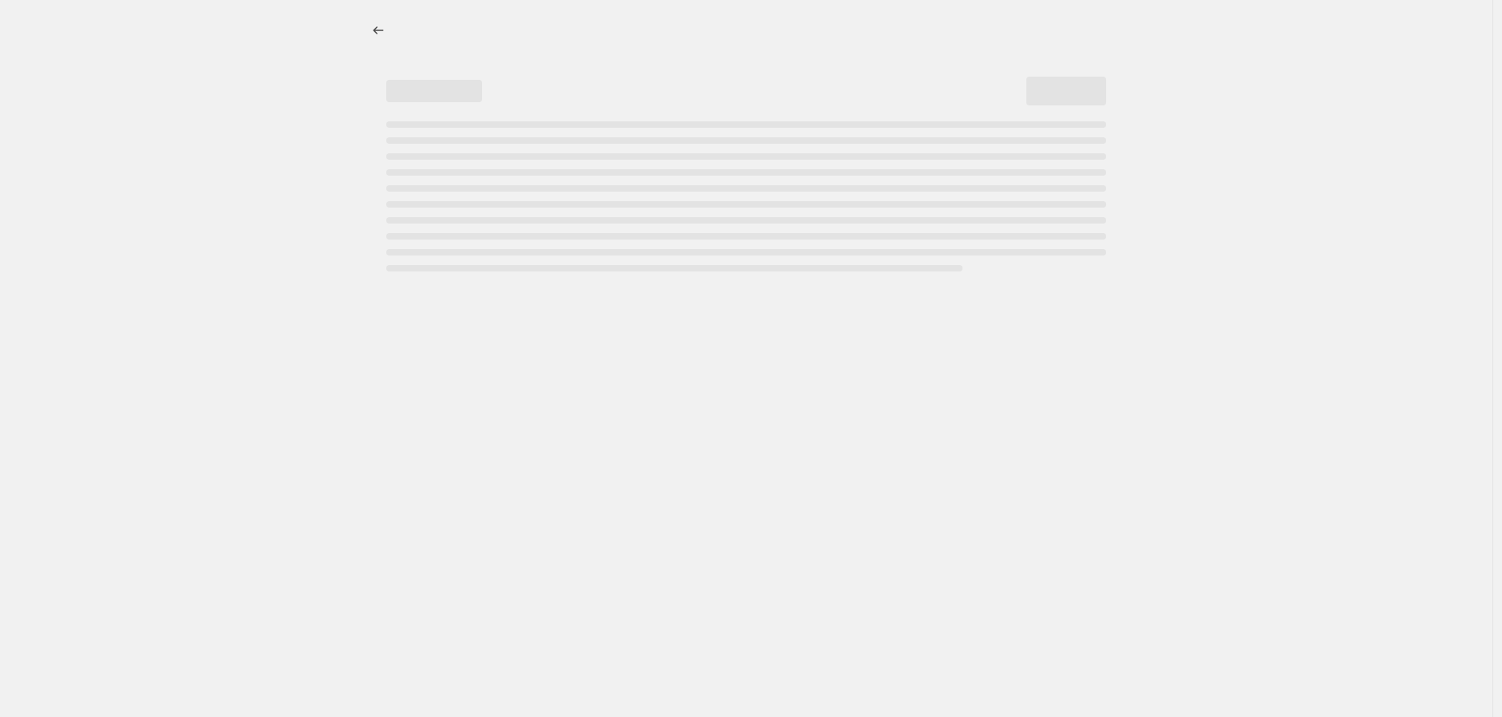
select select "margin"
select select "collection"
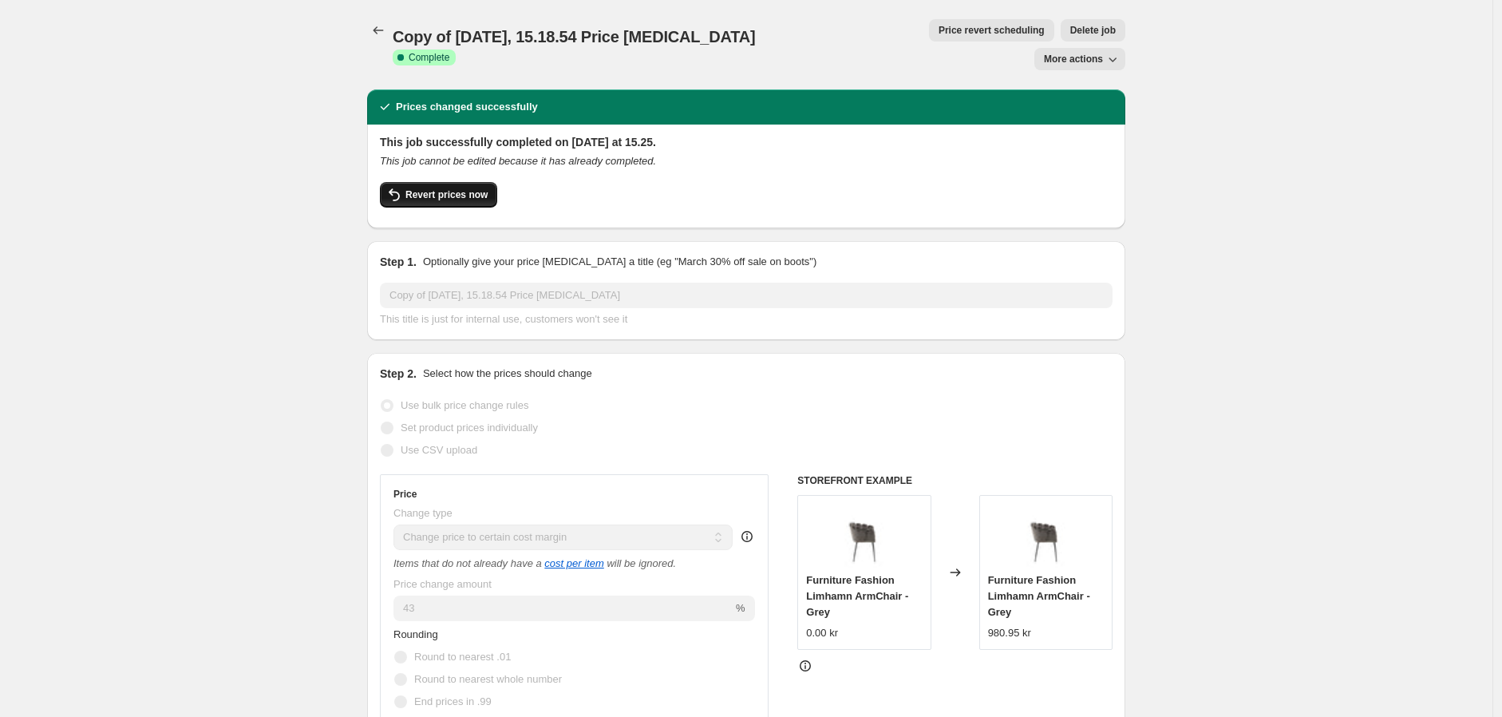
click at [441, 188] on span "Revert prices now" at bounding box center [446, 194] width 82 height 13
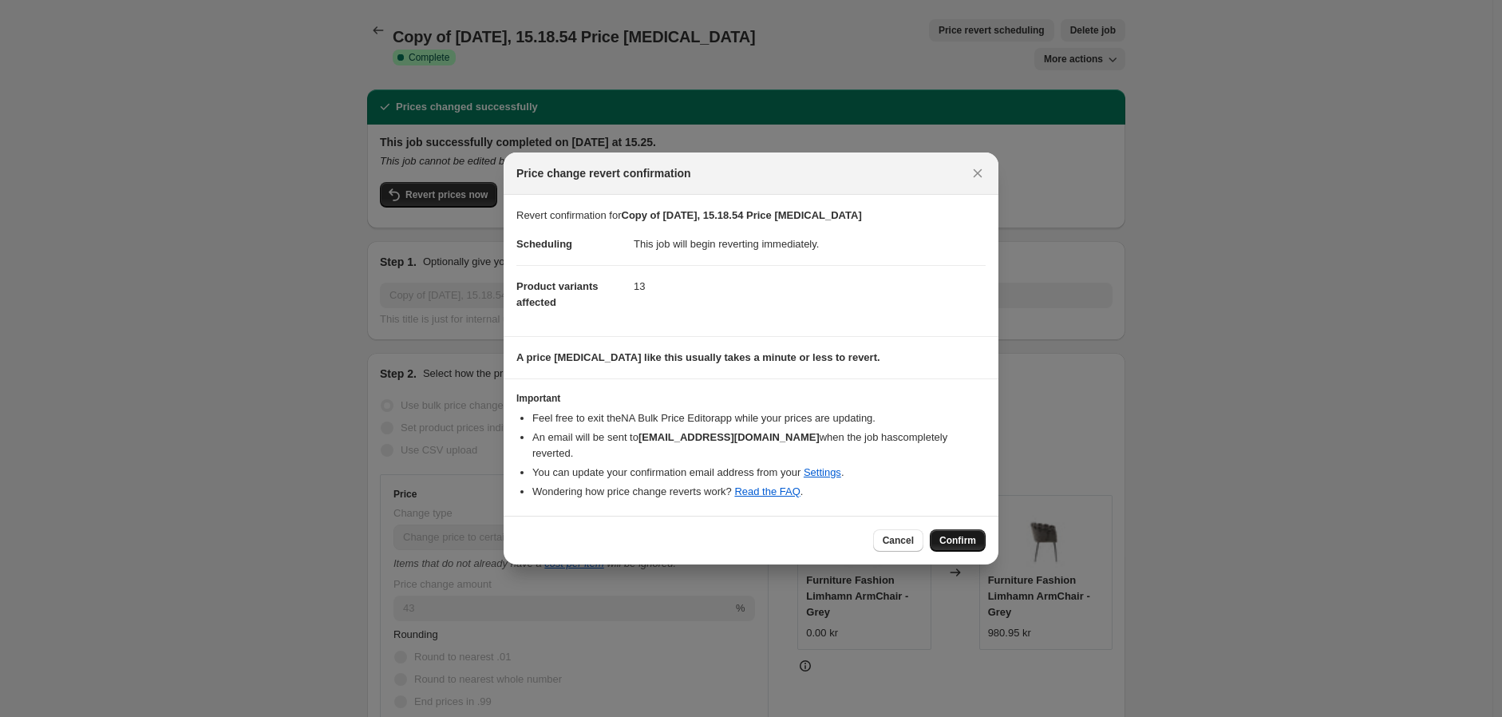
click at [942, 534] on span "Confirm" at bounding box center [957, 540] width 37 height 13
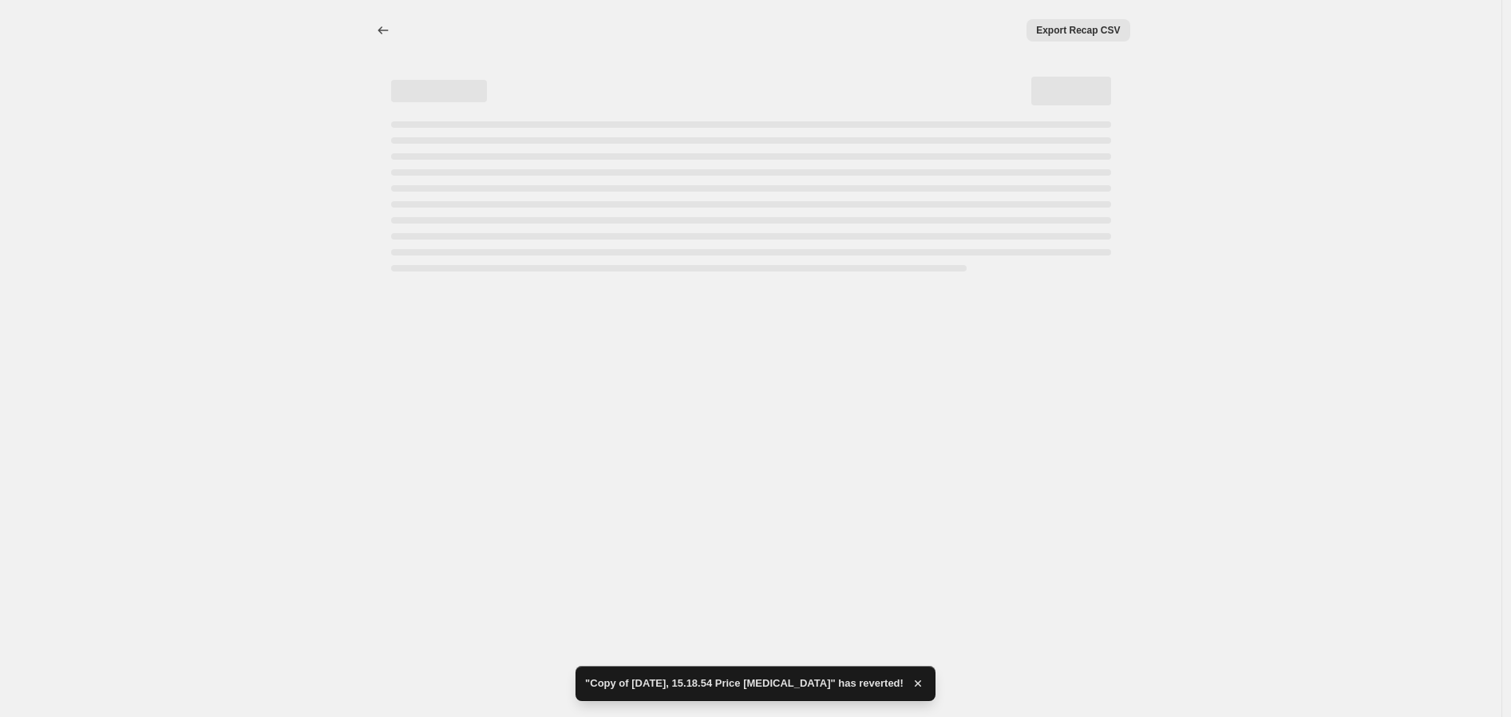
select select "margin"
select select "collection"
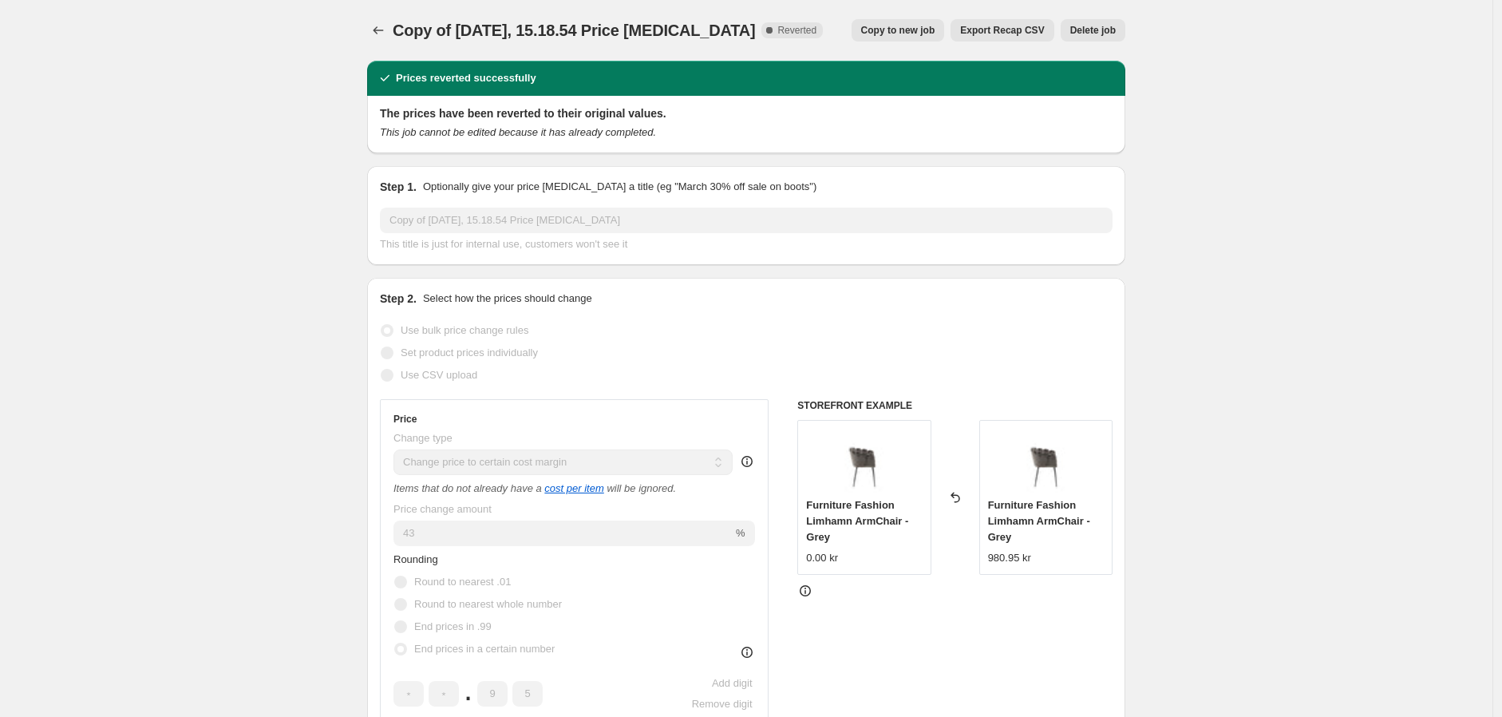
click at [916, 24] on span "Copy to new job" at bounding box center [898, 30] width 74 height 13
select select "margin"
select select "collection"
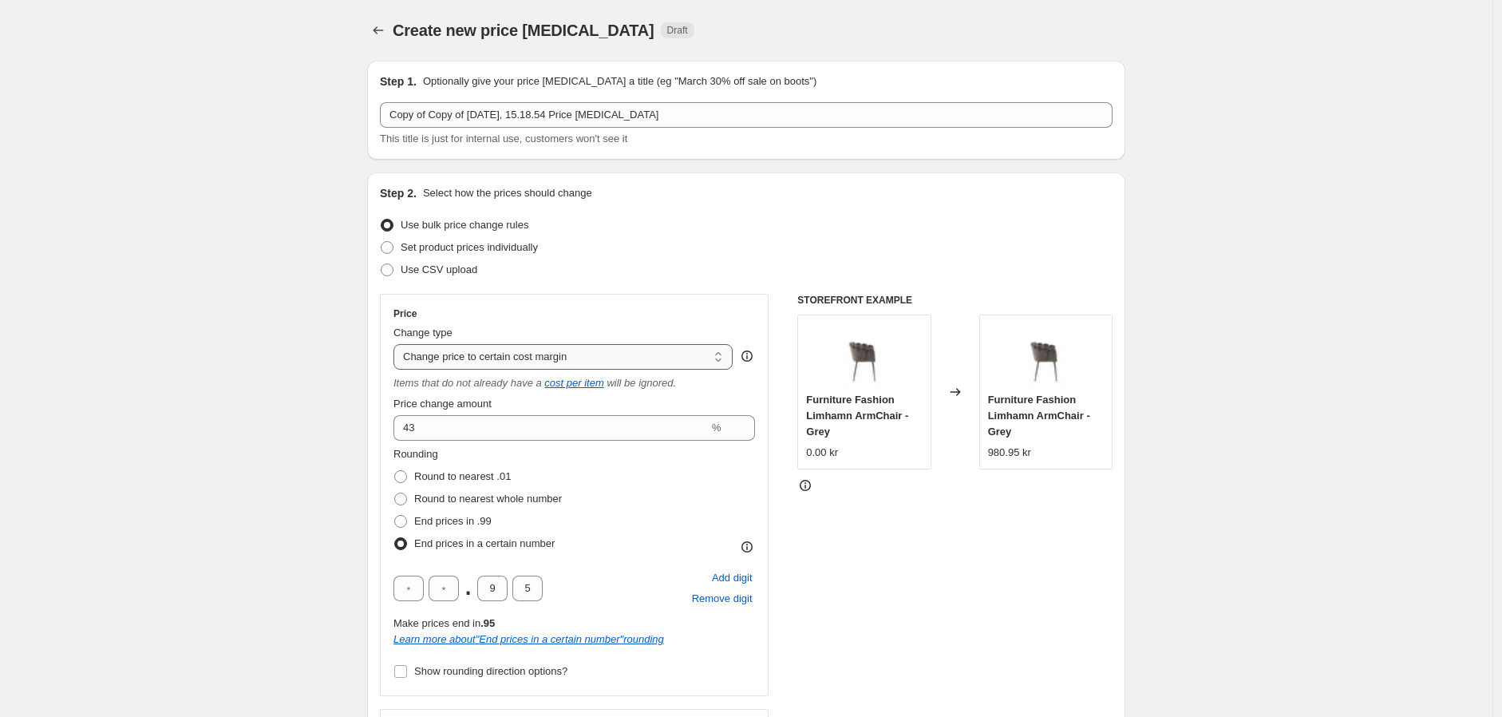
click at [615, 350] on select "Change the price to a certain amount Change the price by a certain amount Chang…" at bounding box center [562, 357] width 339 height 26
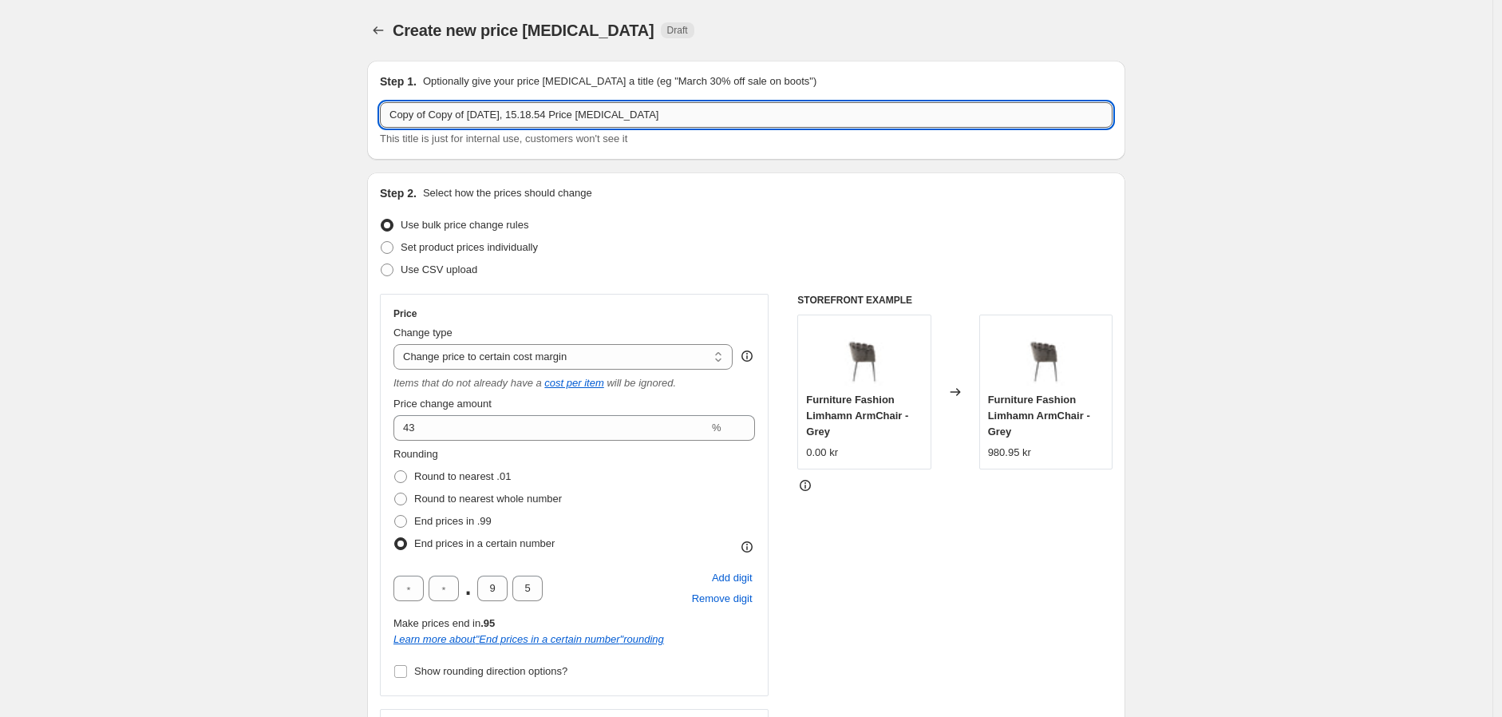
click at [575, 114] on input "Copy of Copy of 3. sep. 2025, 15.18.54 Price change job" at bounding box center [746, 115] width 733 height 26
paste input "Furniture Fashion"
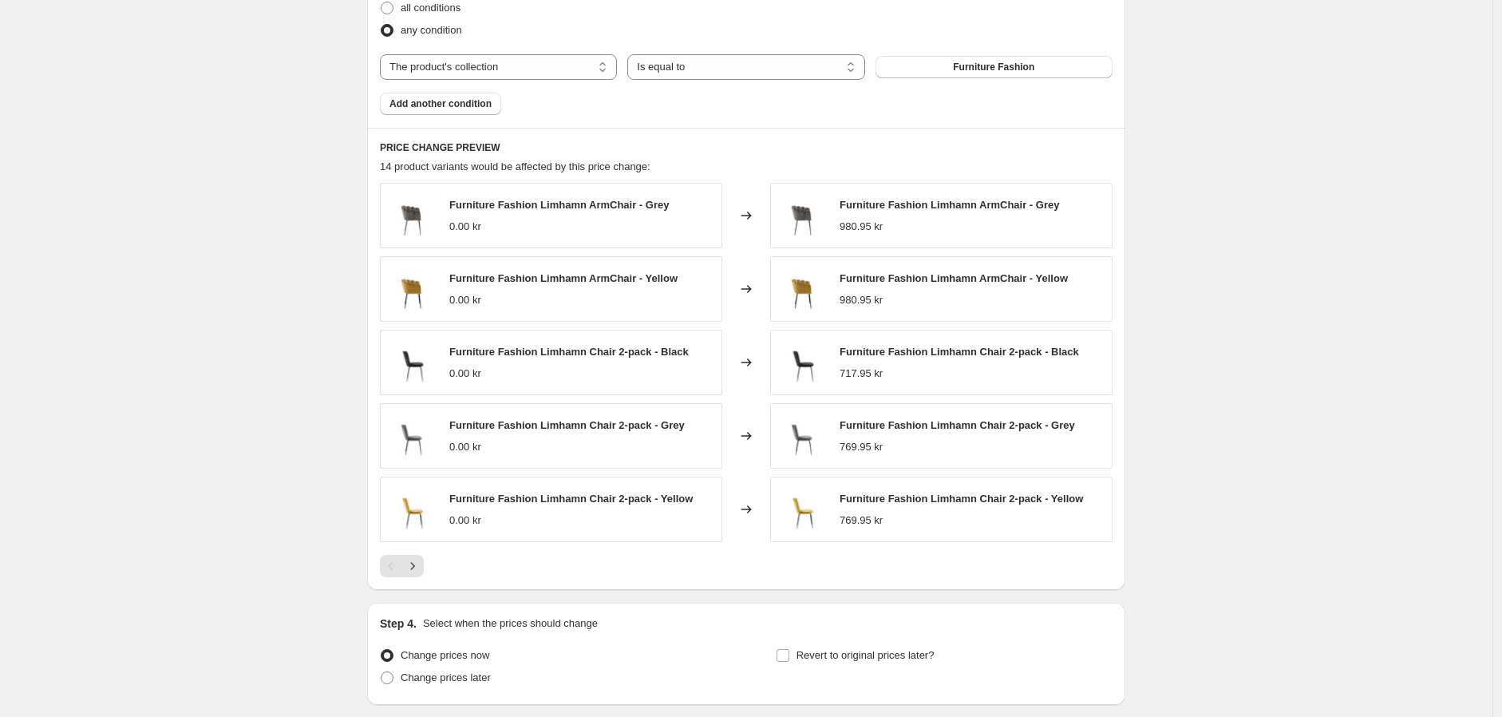
scroll to position [1152, 0]
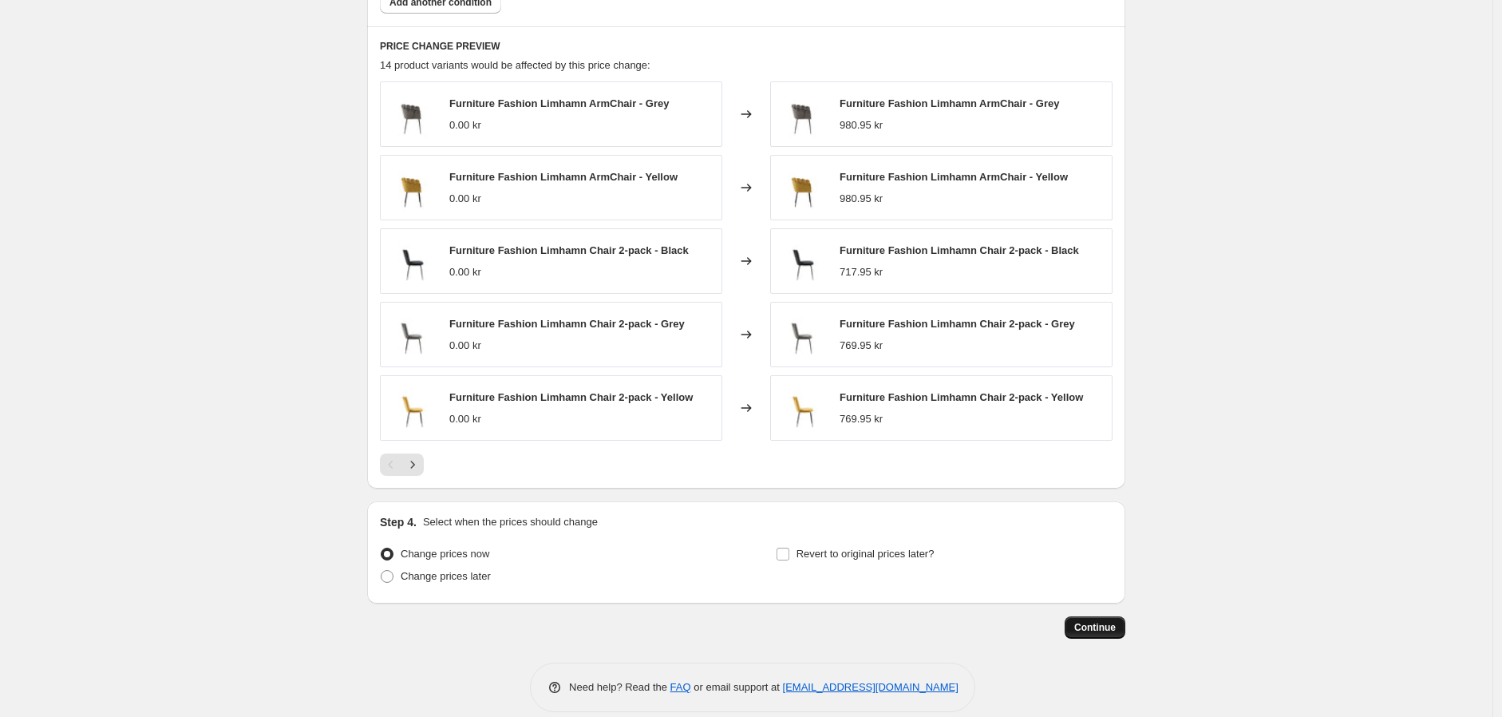
type input "Furniture Fashion"
click at [1092, 634] on span "Continue" at bounding box center [1094, 627] width 41 height 13
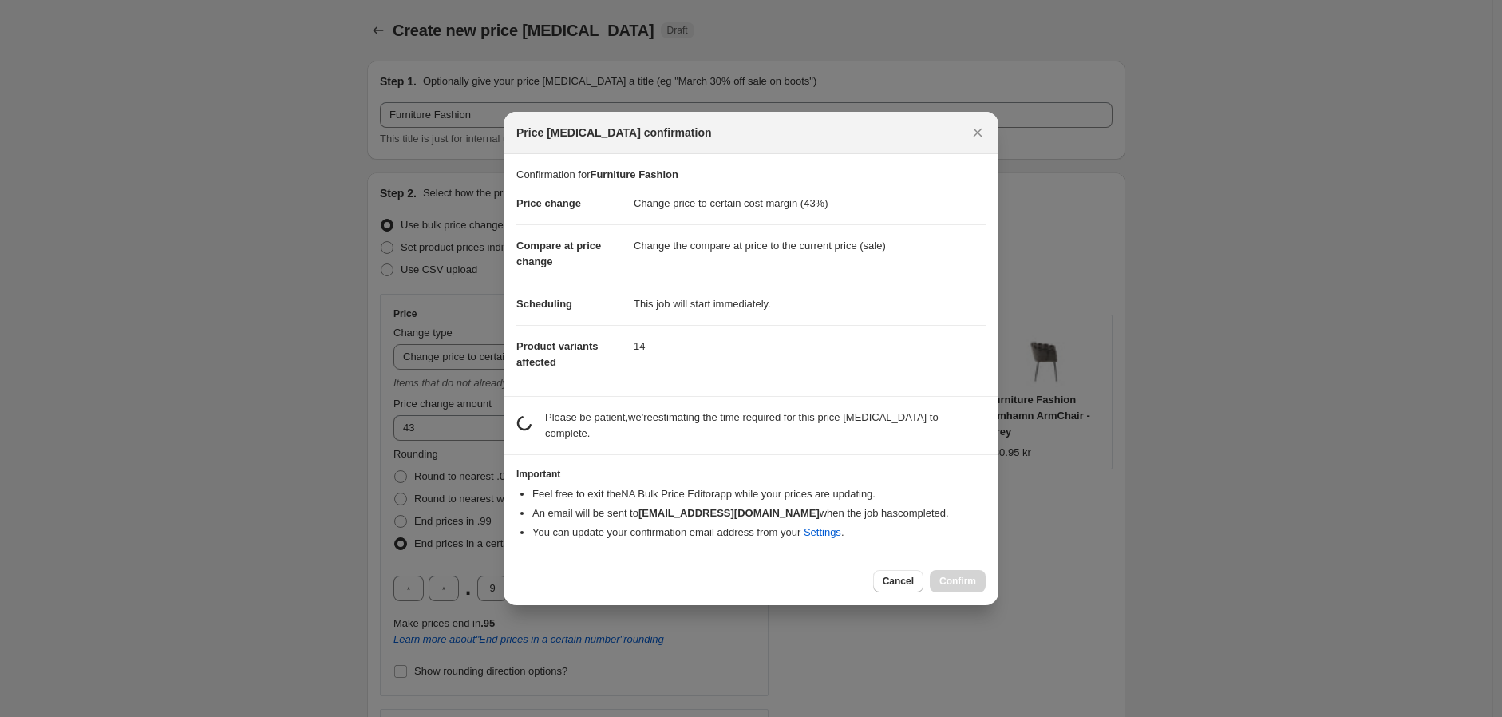
scroll to position [0, 0]
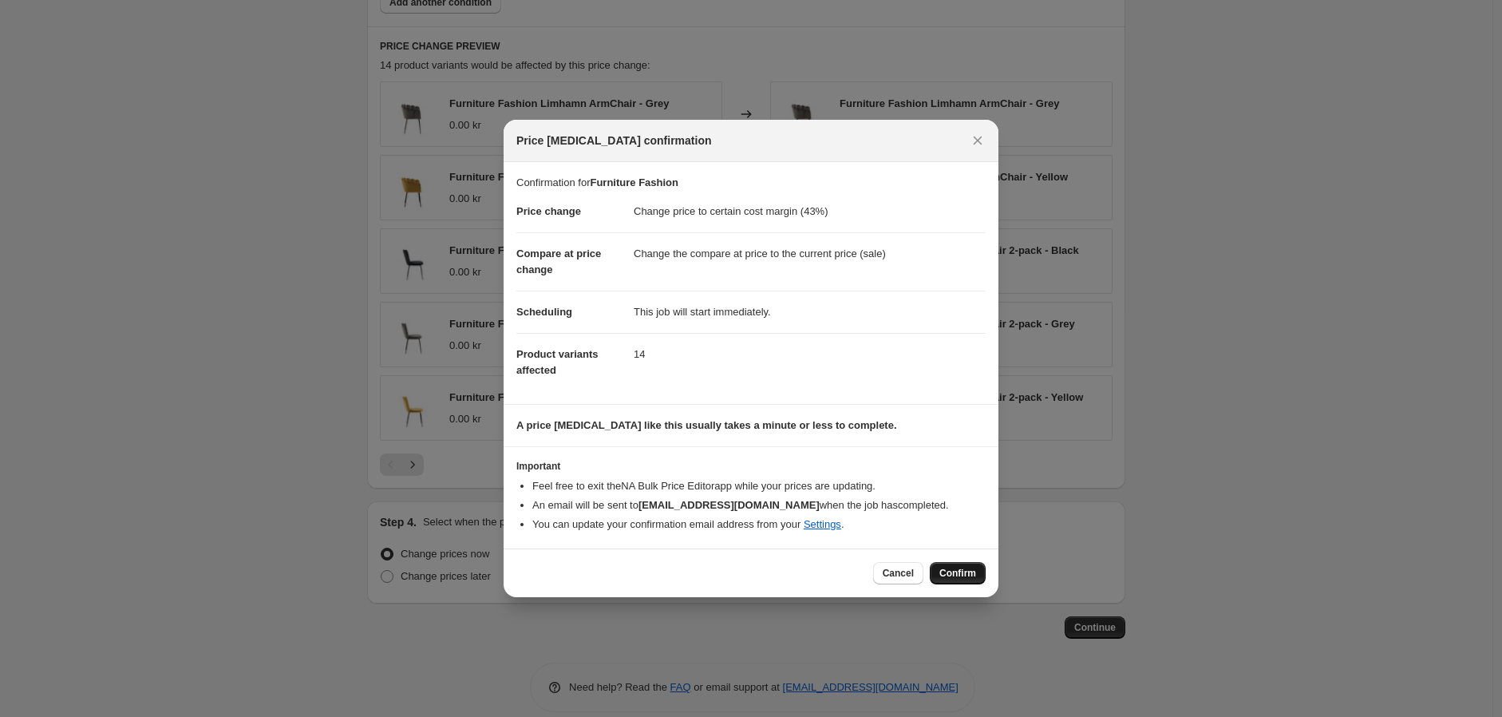
click at [955, 568] on span "Confirm" at bounding box center [957, 573] width 37 height 13
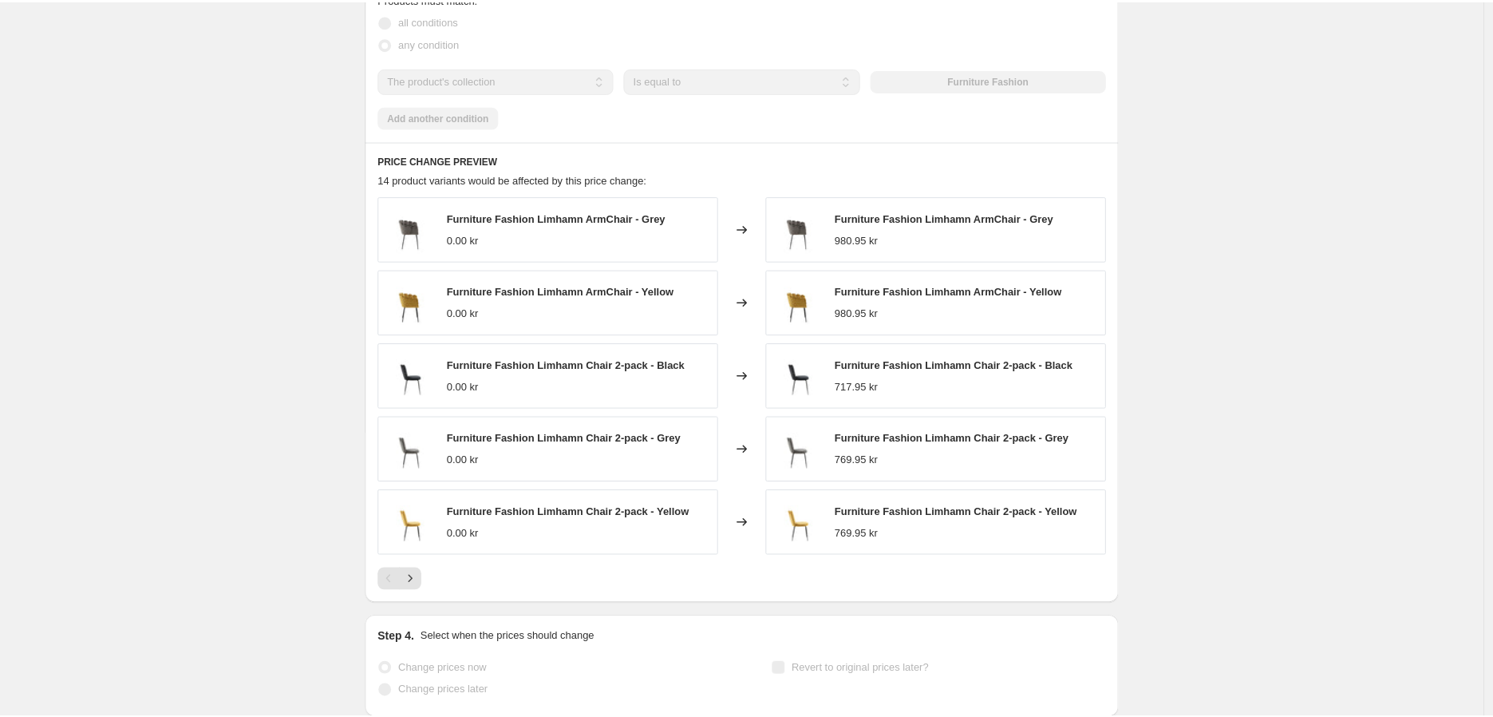
scroll to position [1194, 0]
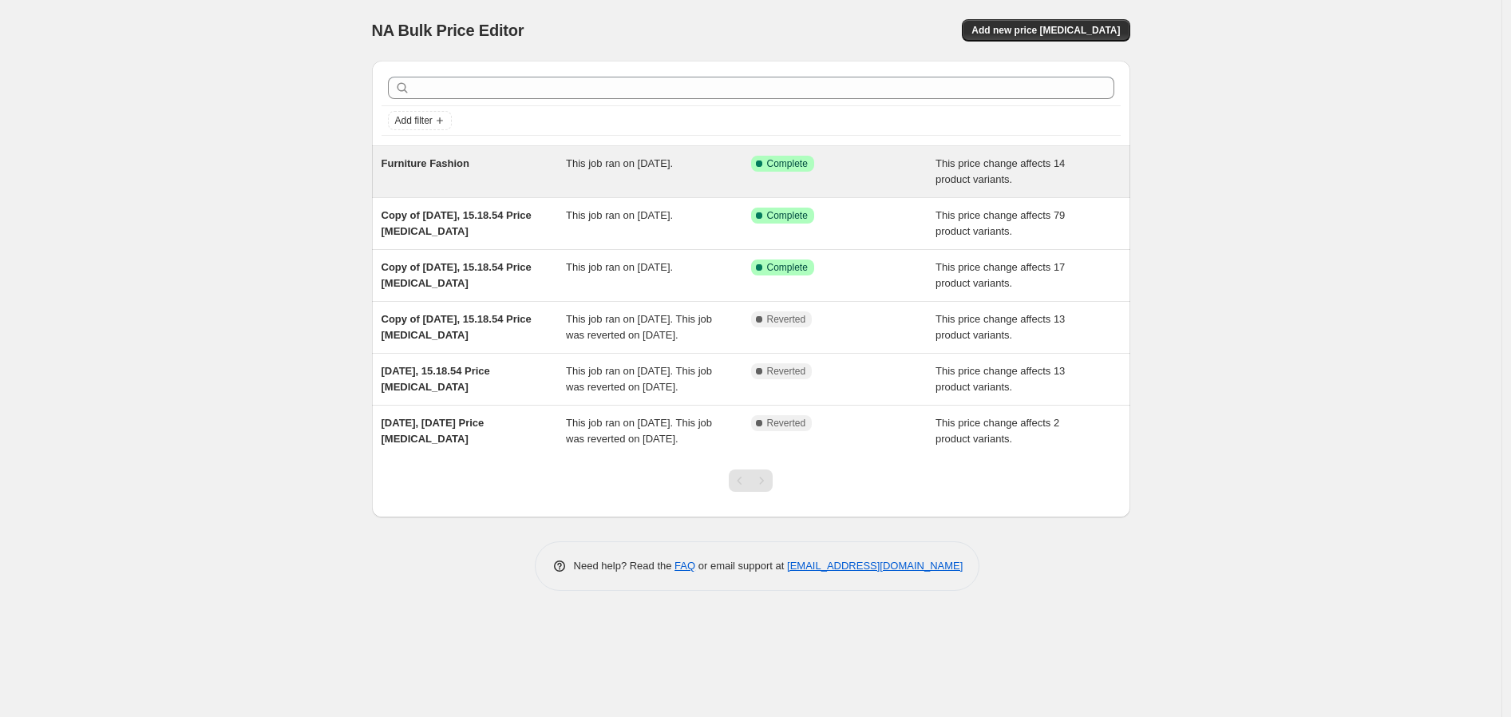
click at [465, 175] on div "Furniture Fashion" at bounding box center [473, 172] width 185 height 32
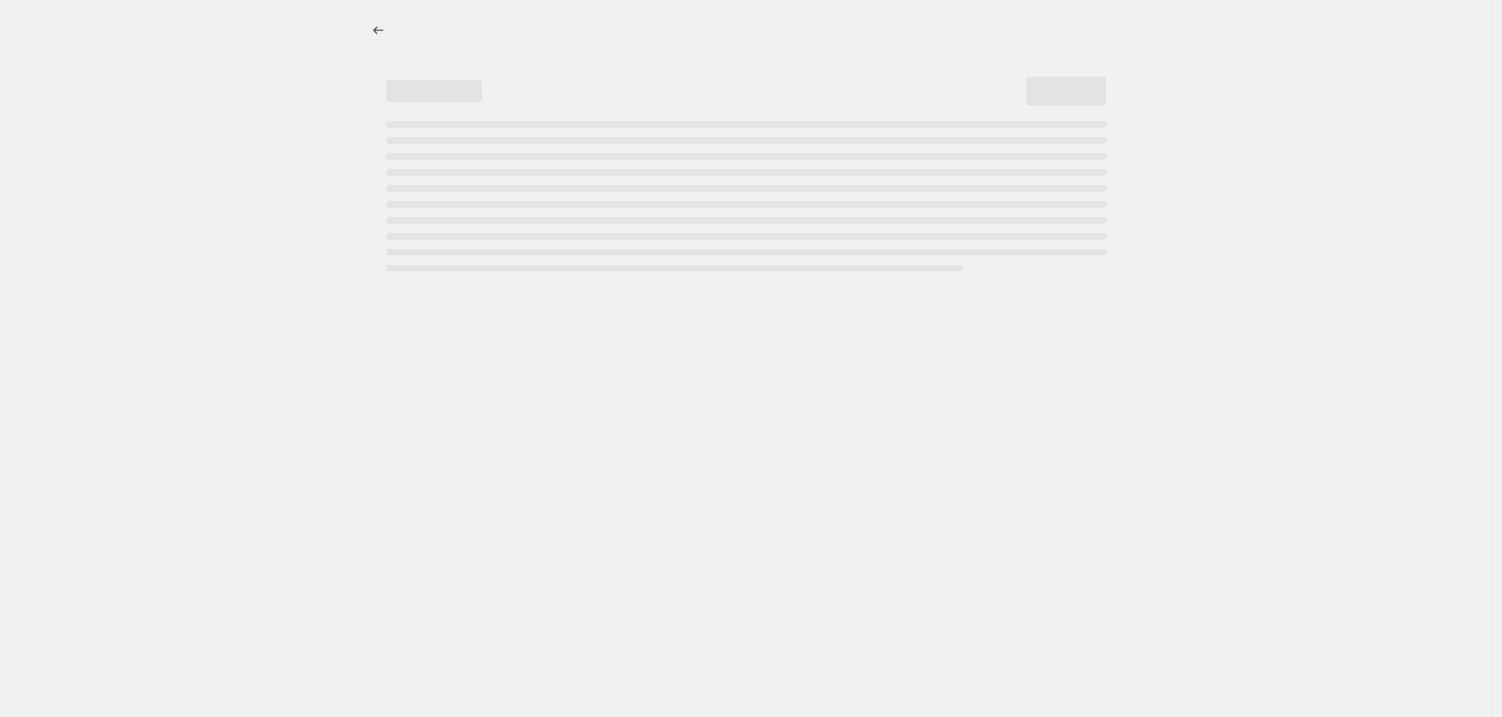
select select "margin"
select select "collection"
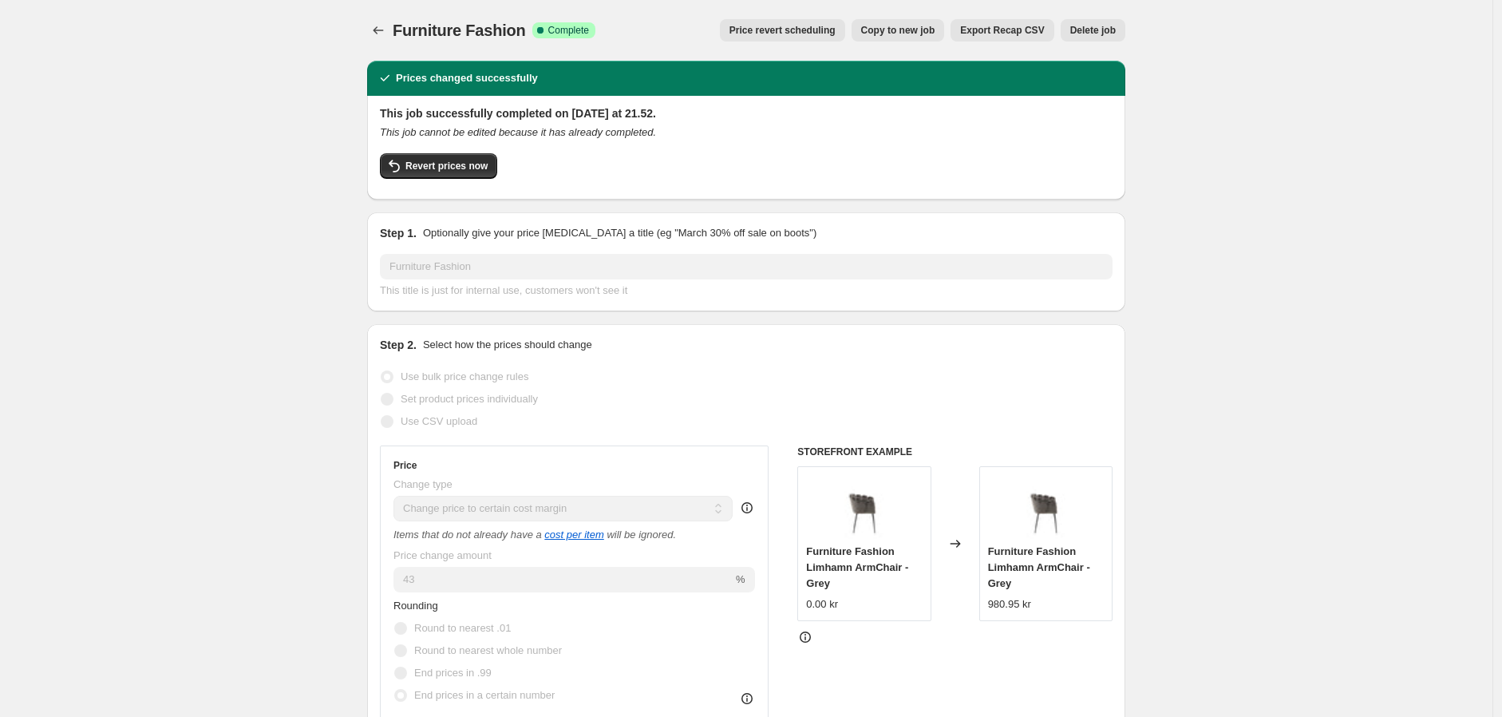
click at [907, 32] on span "Copy to new job" at bounding box center [898, 30] width 74 height 13
select select "margin"
select select "collection"
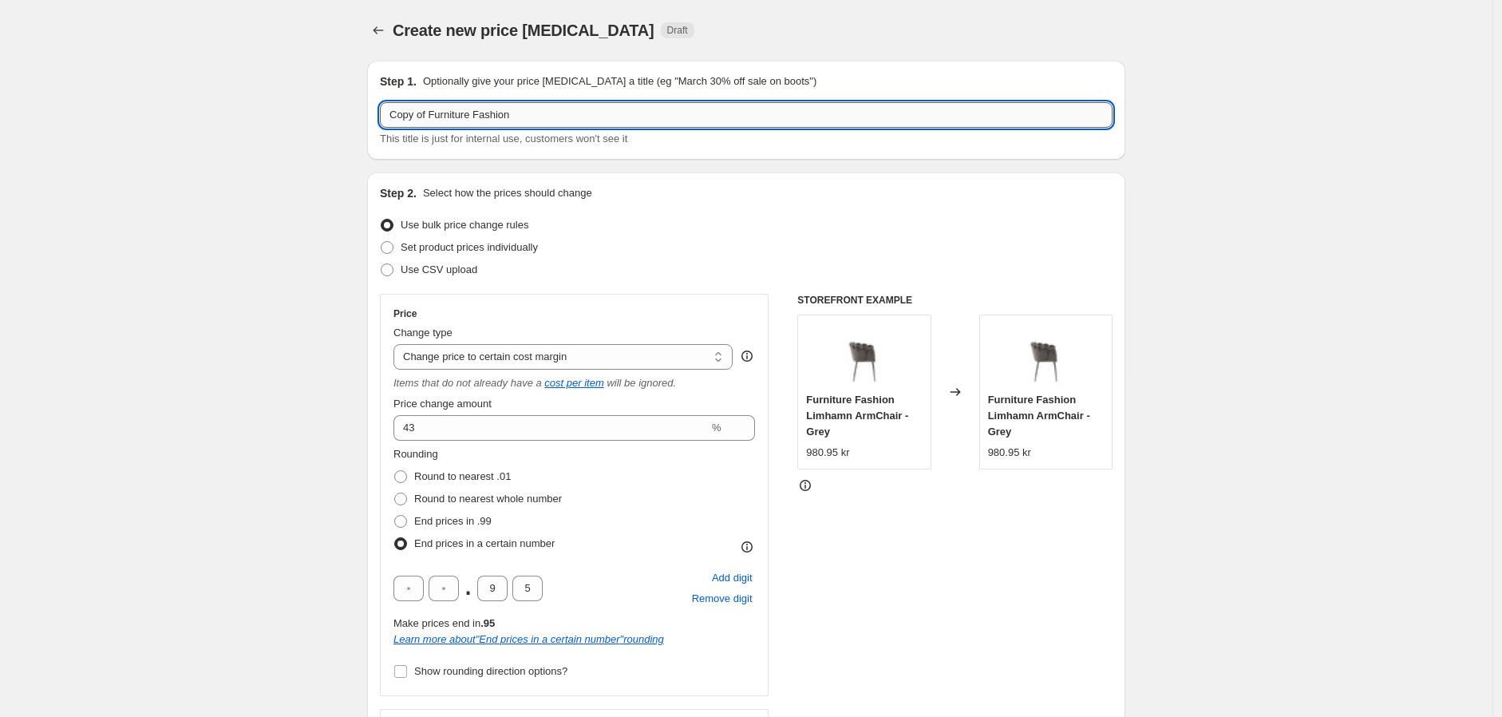
click at [613, 113] on input "Copy of Furniture Fashion" at bounding box center [746, 115] width 733 height 26
paste input "Venture Home"
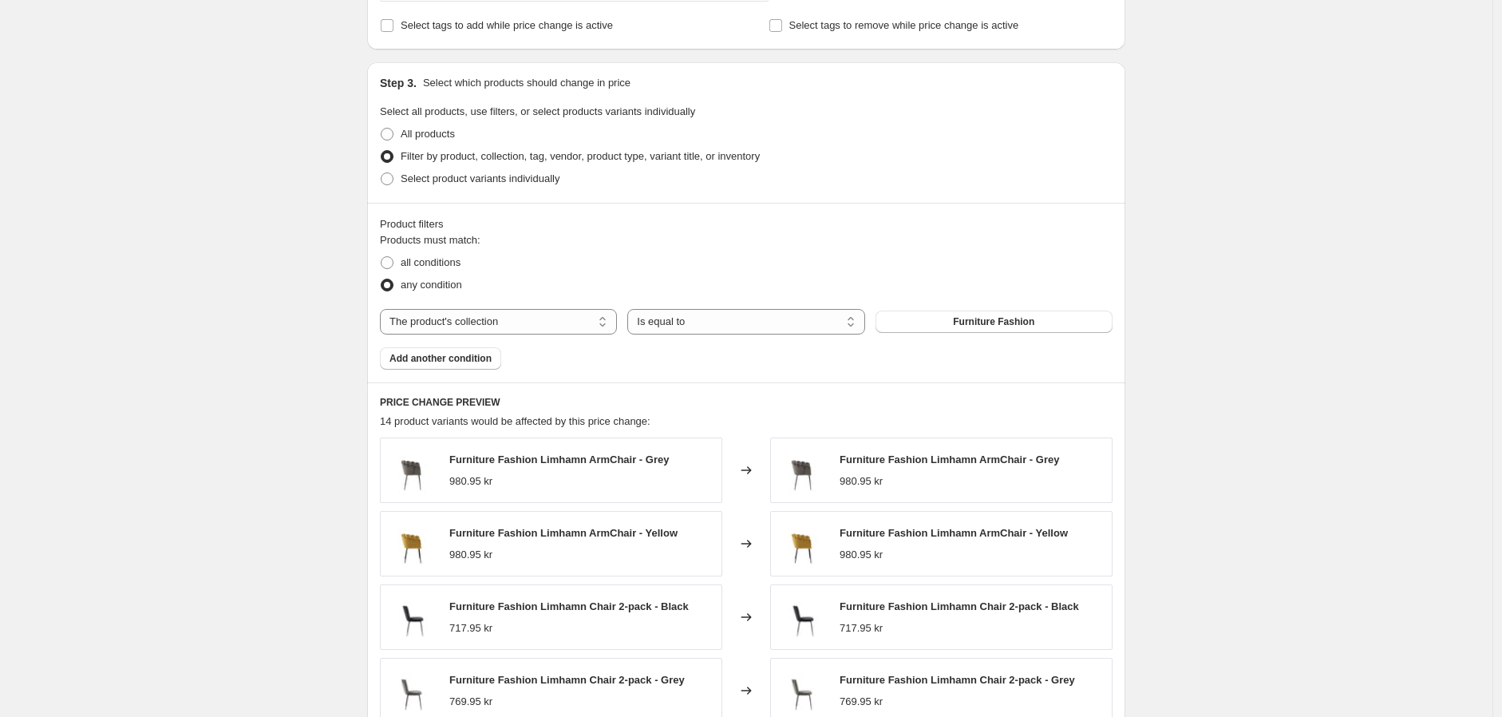
scroll to position [798, 0]
type input "Venture Home"
click at [969, 326] on span "Furniture Fashion" at bounding box center [993, 320] width 81 height 13
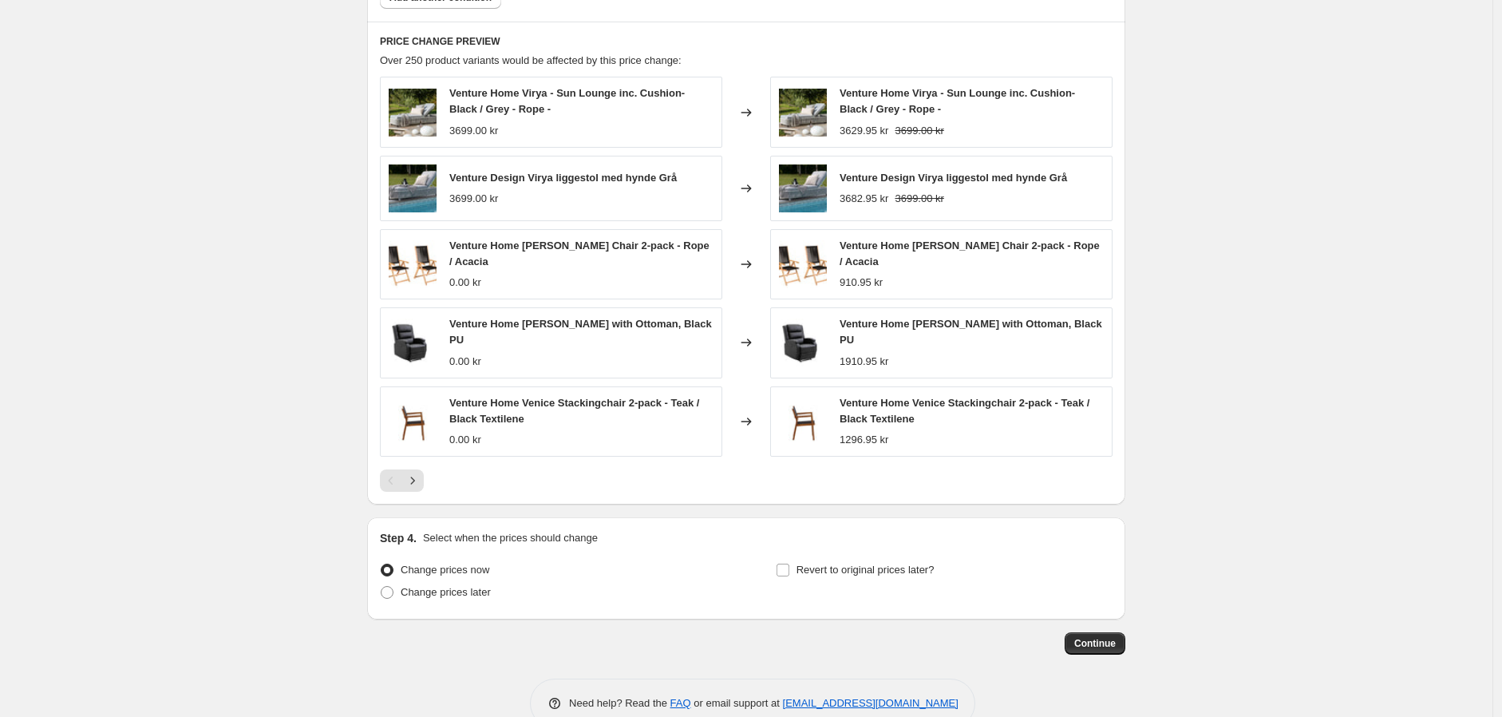
scroll to position [1189, 0]
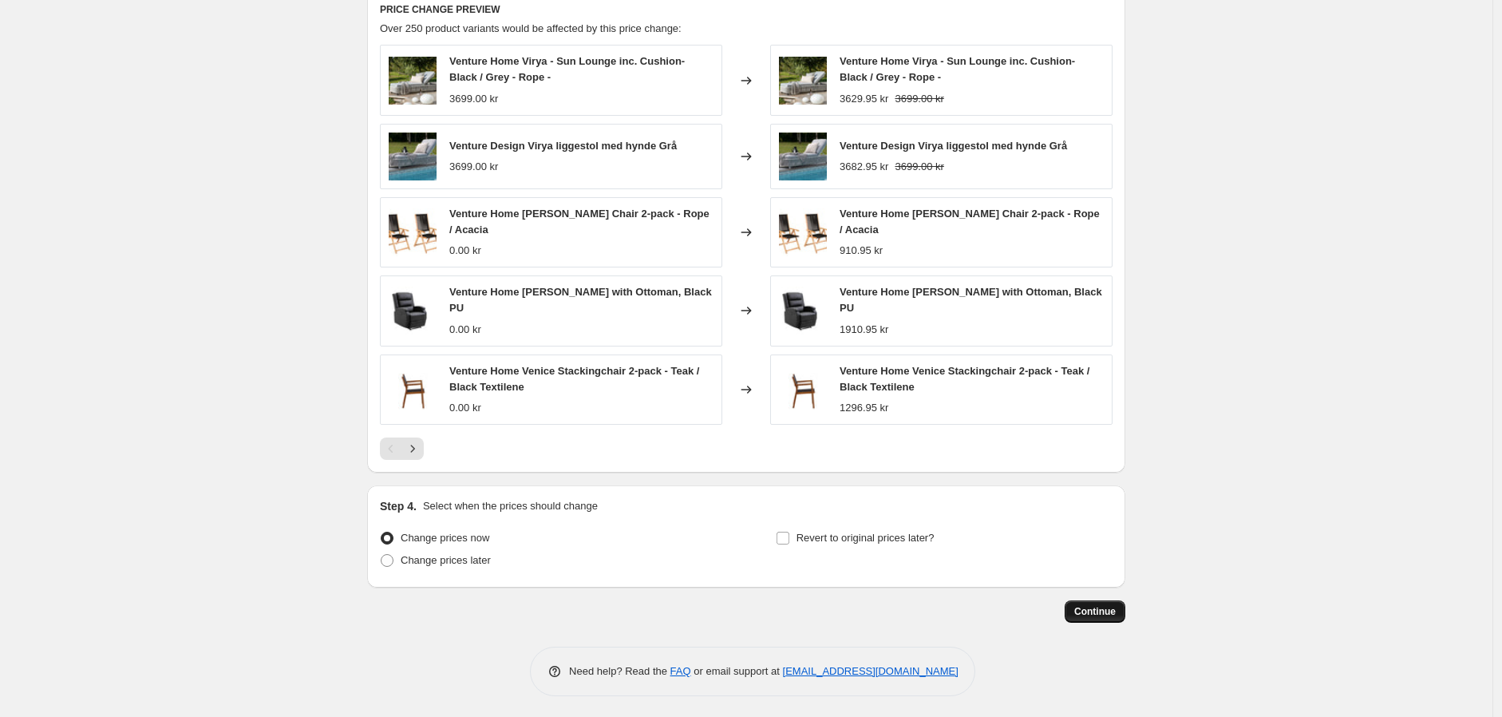
click at [1106, 617] on button "Continue" at bounding box center [1095, 611] width 61 height 22
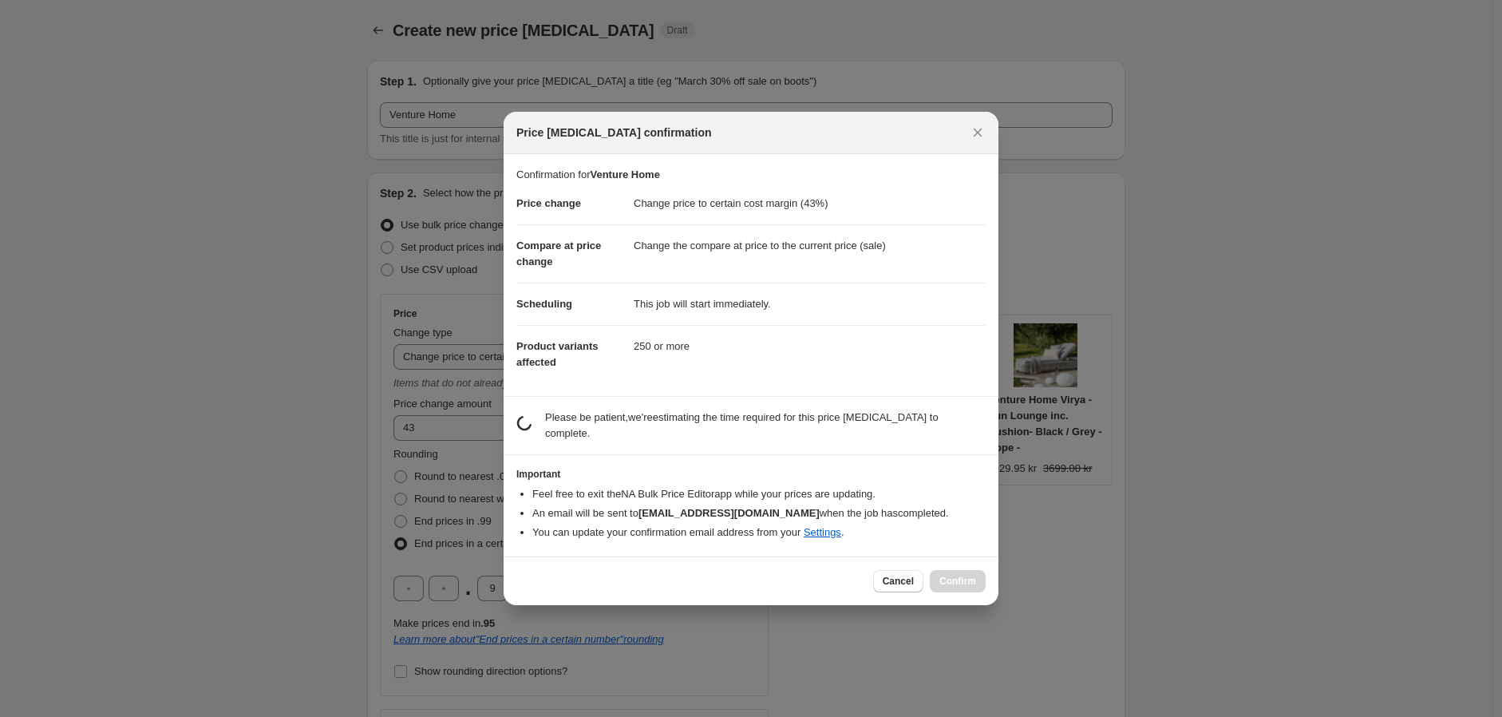
scroll to position [0, 0]
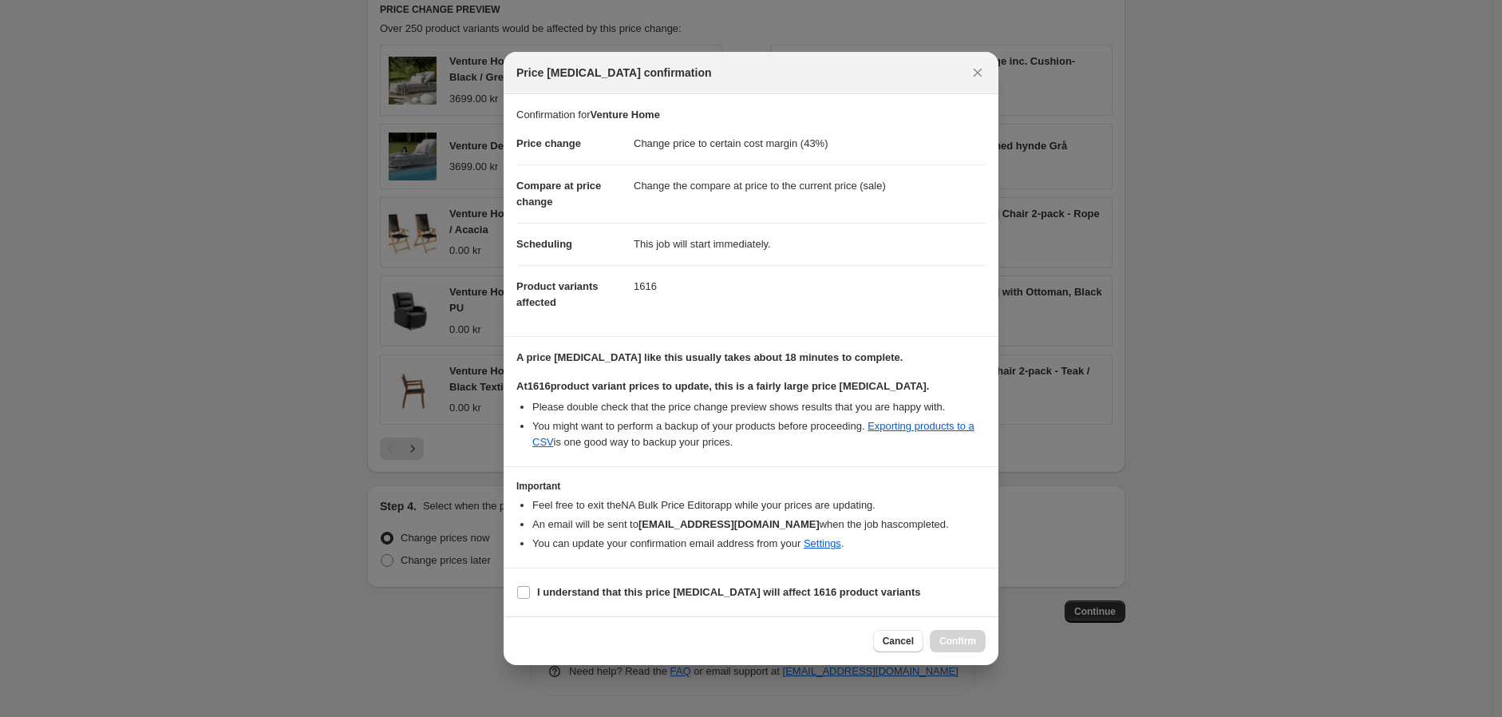
click at [958, 520] on li "An email will be sent to lege@evim.dk when the job has completed ." at bounding box center [758, 524] width 453 height 16
click at [529, 592] on input "I understand that this price change job will affect 1616 product variants" at bounding box center [523, 592] width 13 height 13
checkbox input "true"
click at [960, 645] on span "Confirm" at bounding box center [957, 640] width 37 height 13
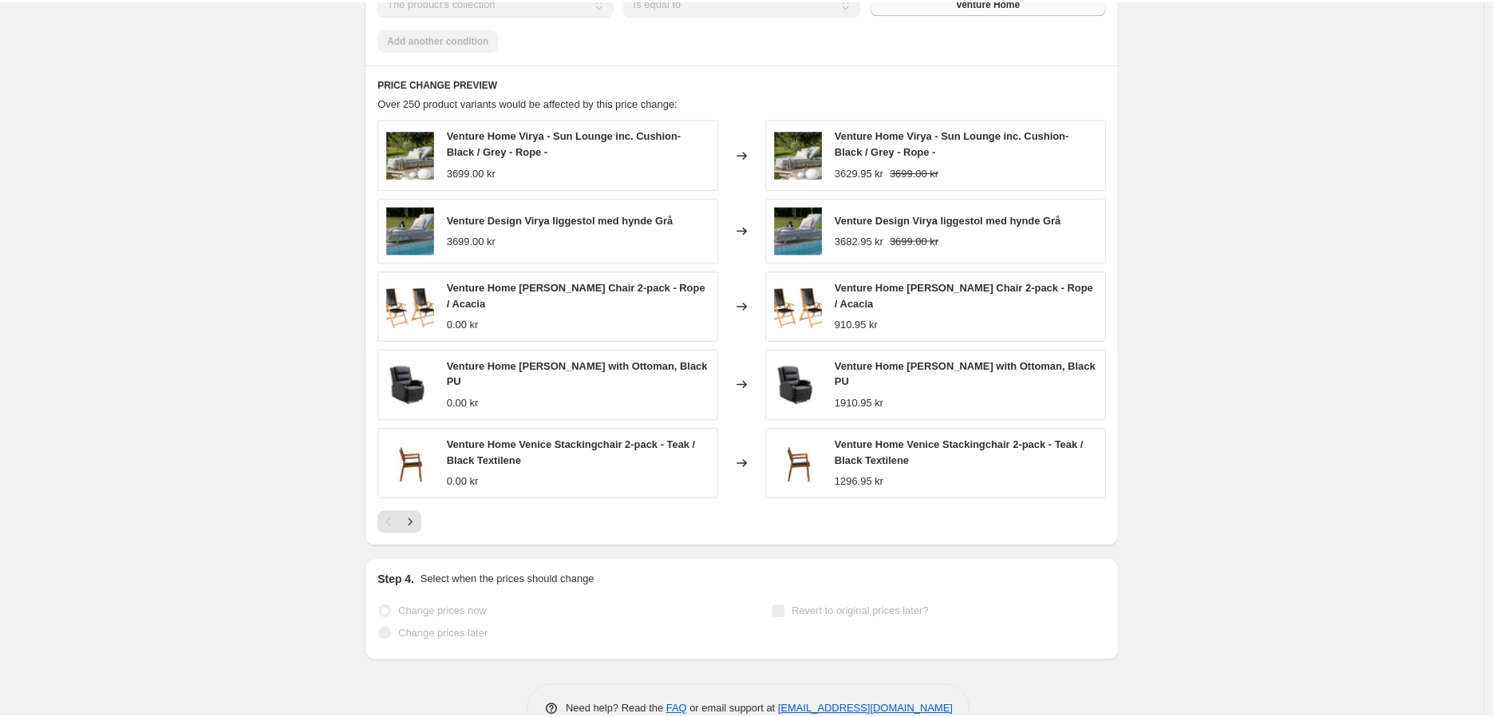
scroll to position [1231, 0]
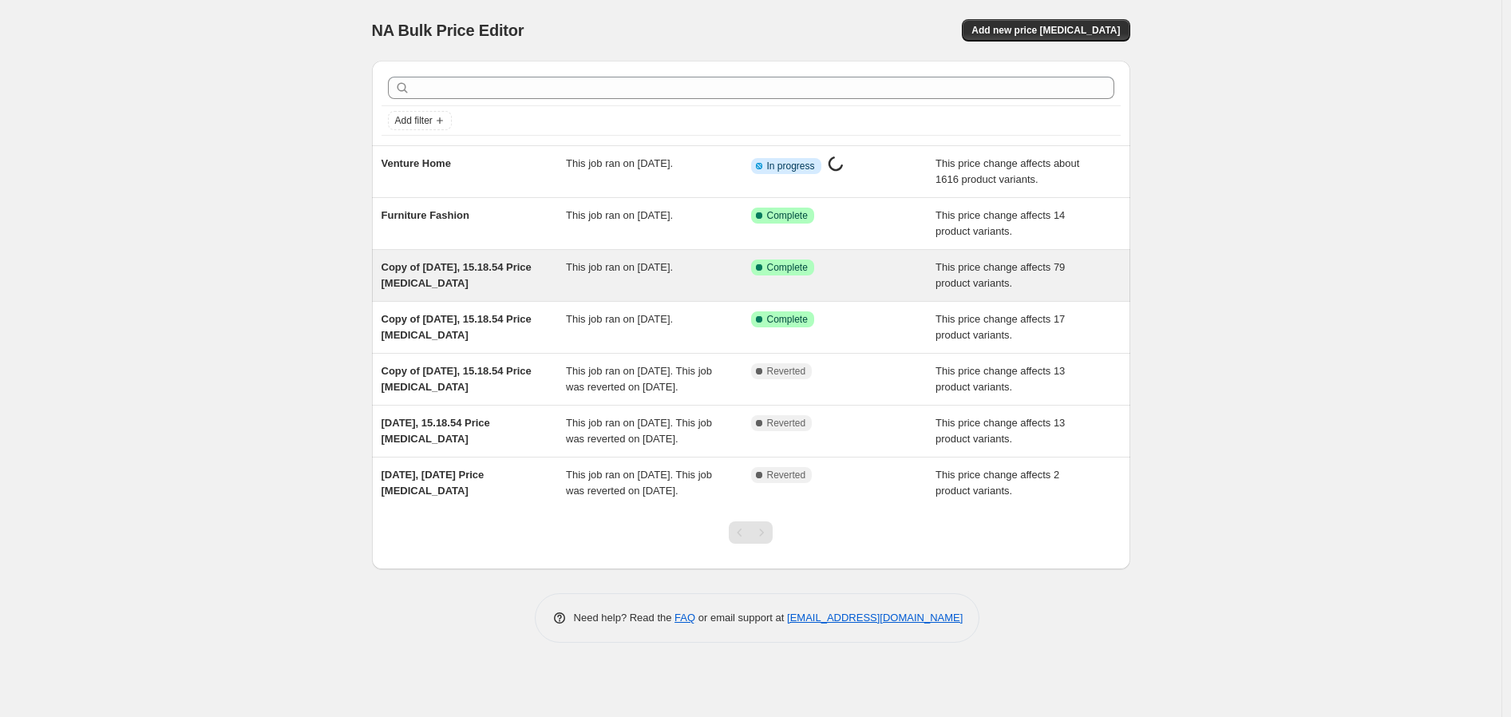
click at [516, 271] on span "Copy of [DATE], 15.18.54 Price [MEDICAL_DATA]" at bounding box center [456, 275] width 150 height 28
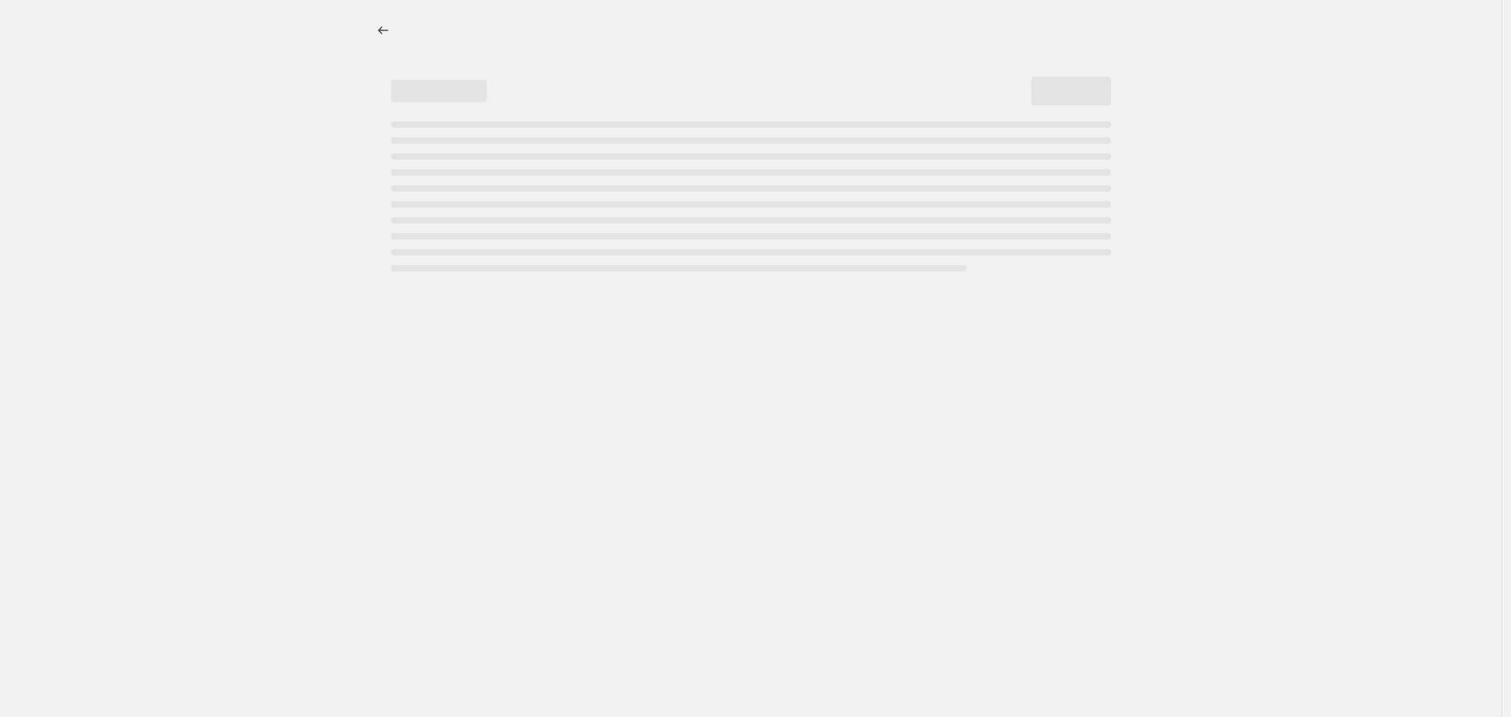
select select "margin"
select select "collection"
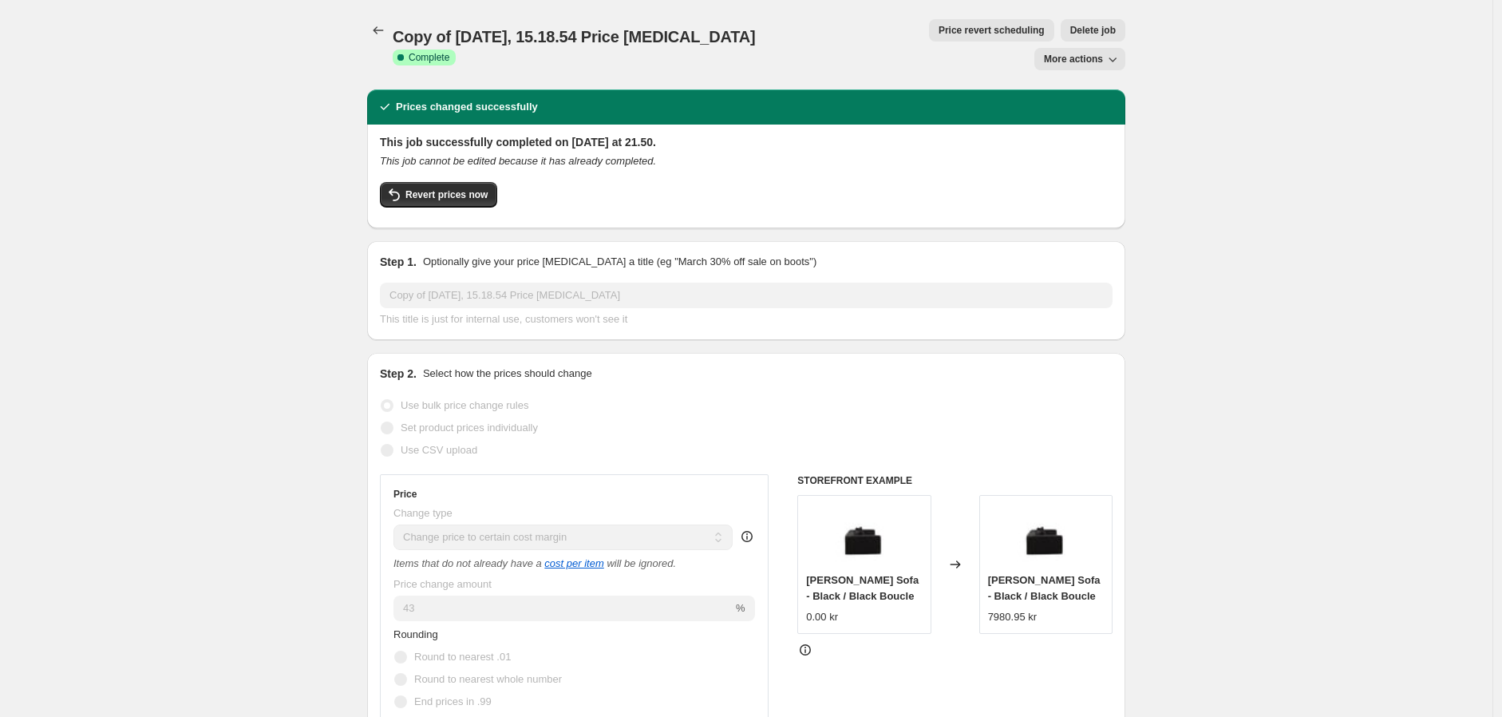
click at [1109, 51] on icon "button" at bounding box center [1113, 59] width 16 height 16
